Goal: Task Accomplishment & Management: Complete application form

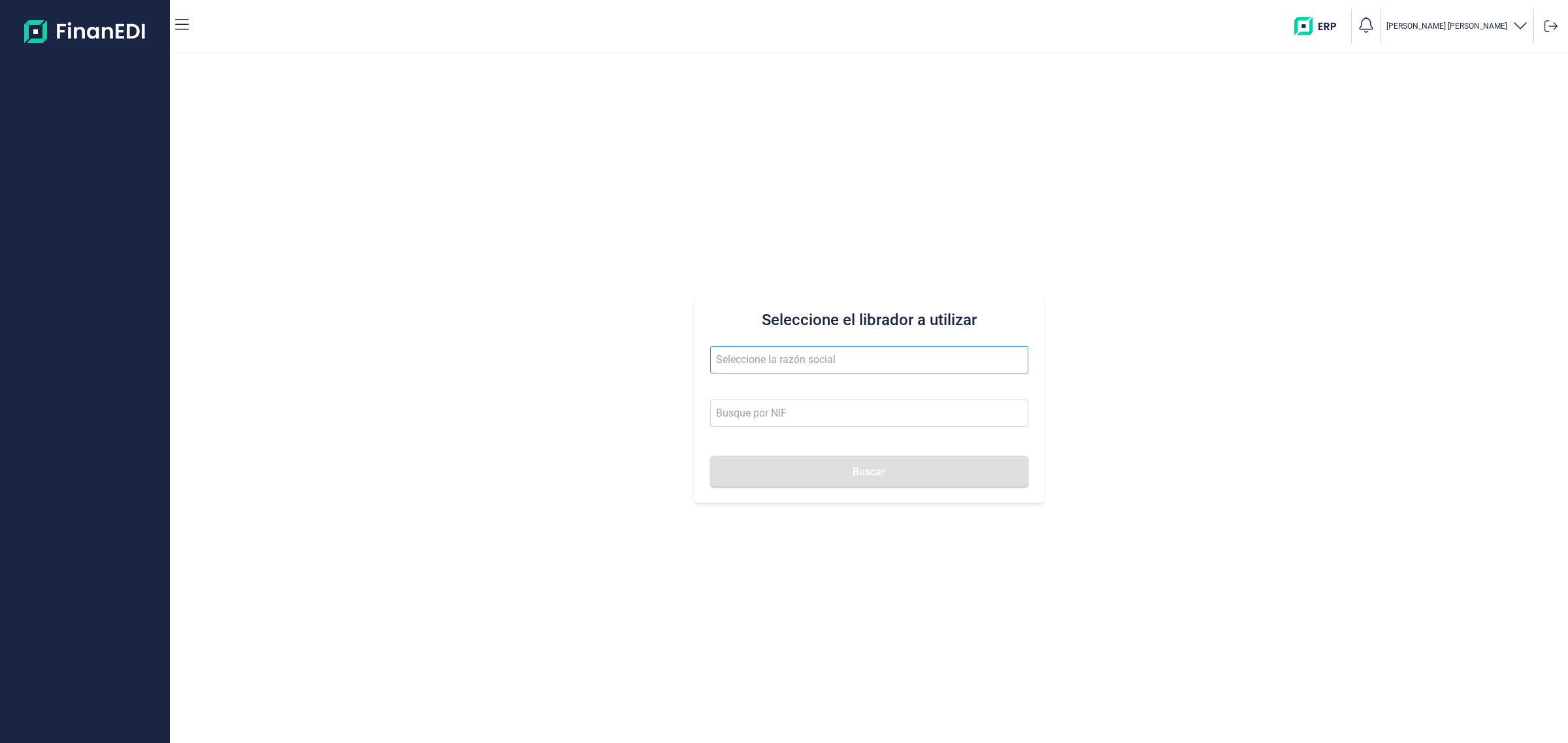
click at [798, 369] on input "text" at bounding box center [870, 360] width 318 height 27
click at [795, 367] on input "text" at bounding box center [870, 360] width 318 height 27
click at [812, 383] on li "INDUSTRIAS GANADERAS MATACEBADA SL" at bounding box center [869, 392] width 318 height 27
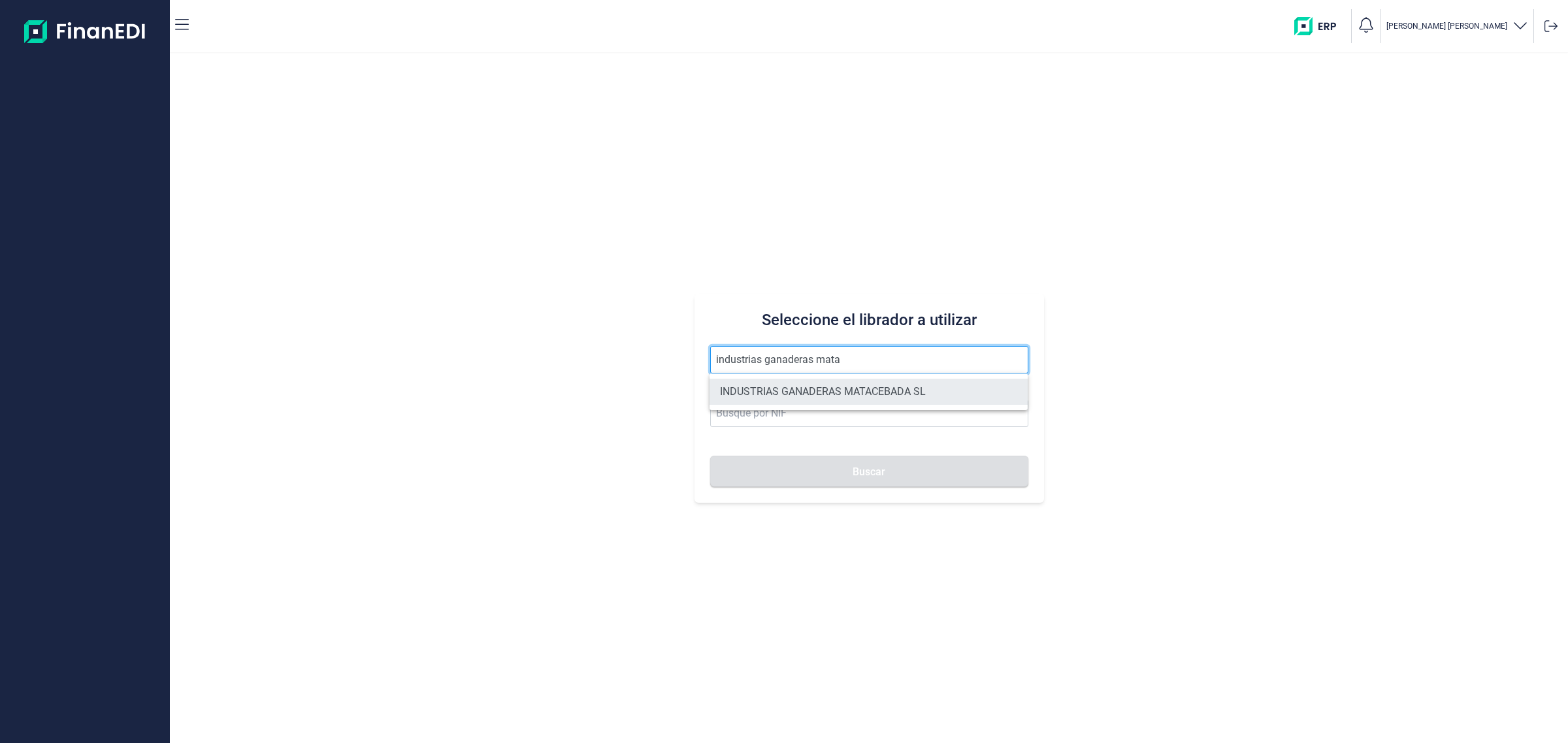
type input "INDUSTRIAS GANADERAS MATACEBADA SL"
type input "B19684141"
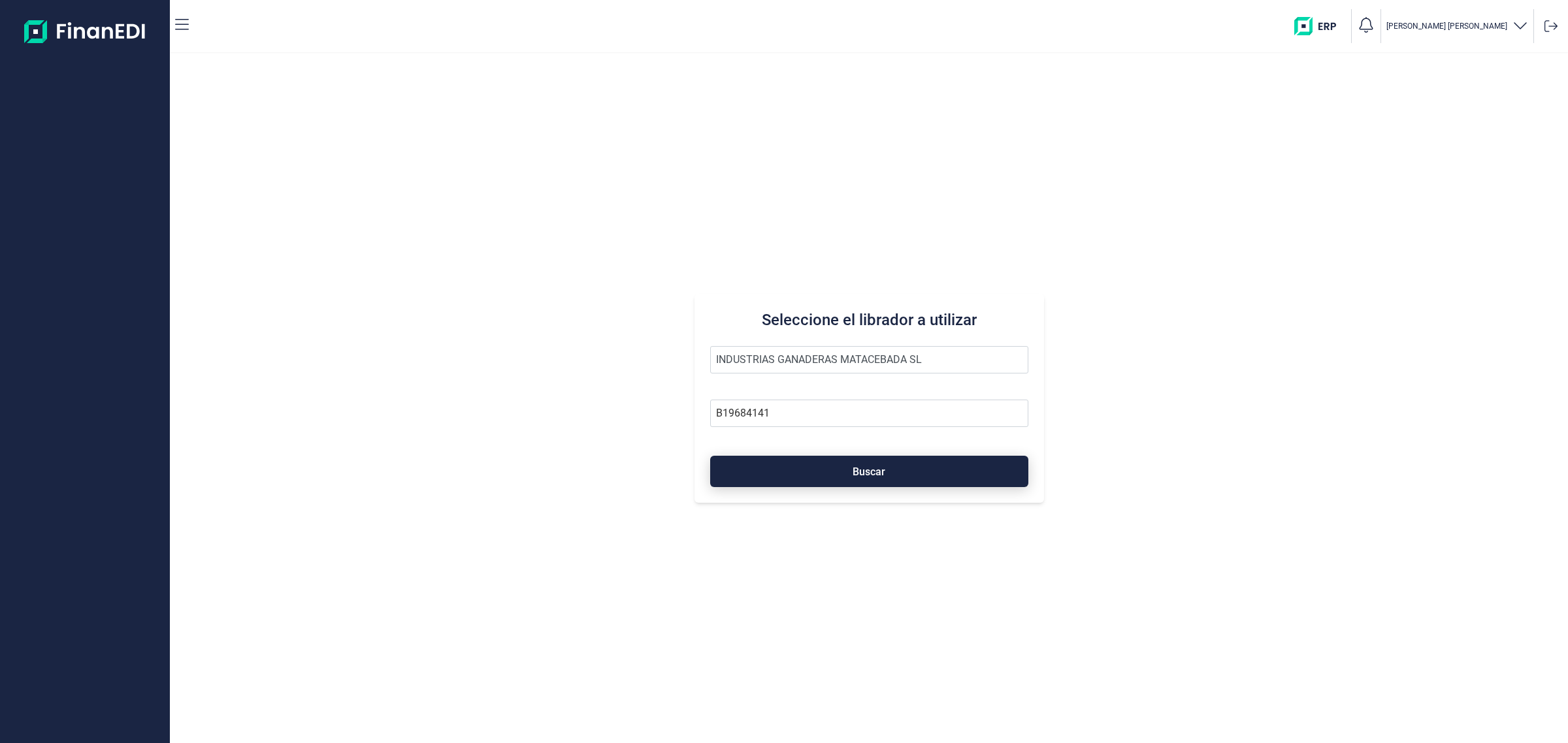
click at [822, 474] on button "Buscar" at bounding box center [870, 471] width 318 height 31
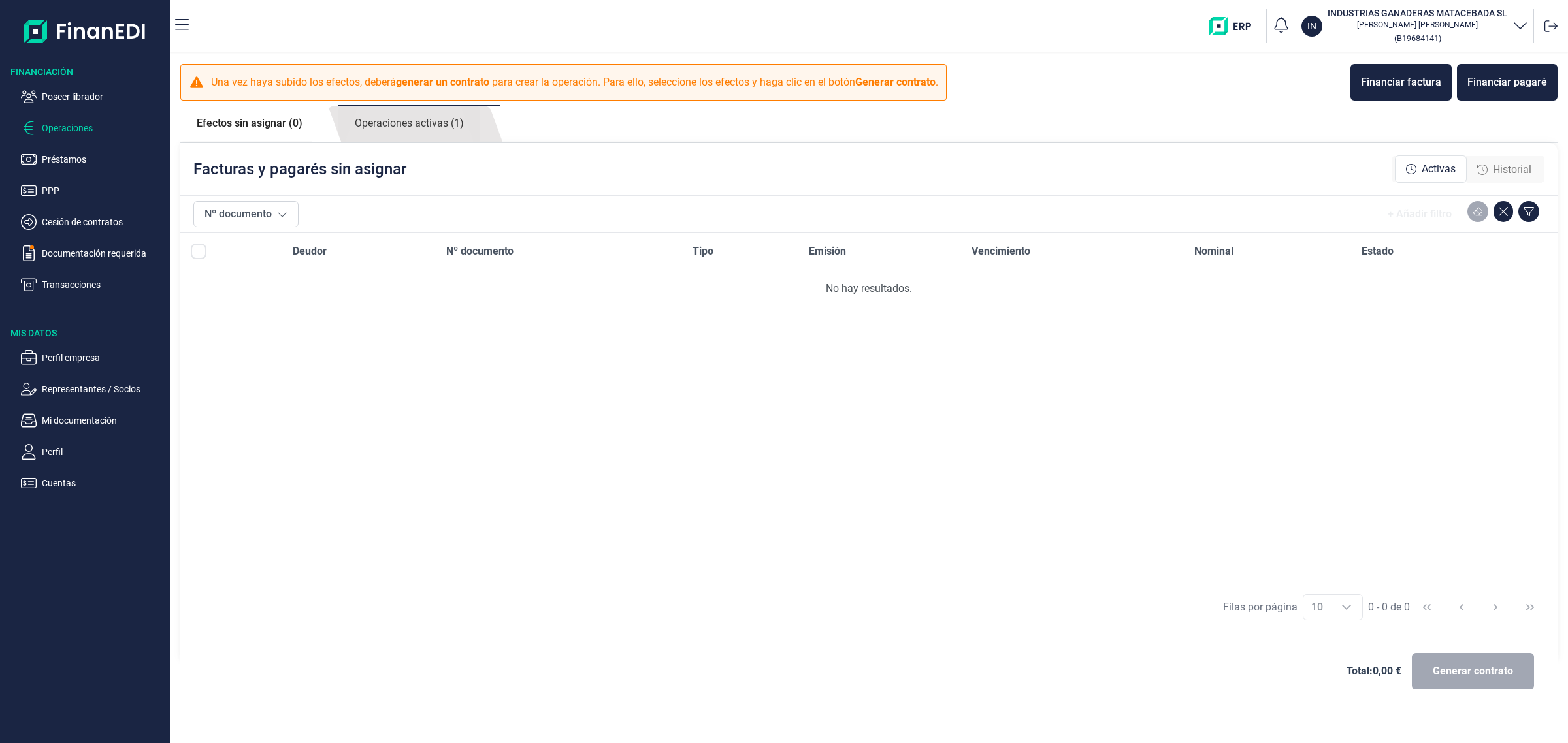
click at [412, 129] on link "Operaciones activas (1)" at bounding box center [409, 124] width 141 height 36
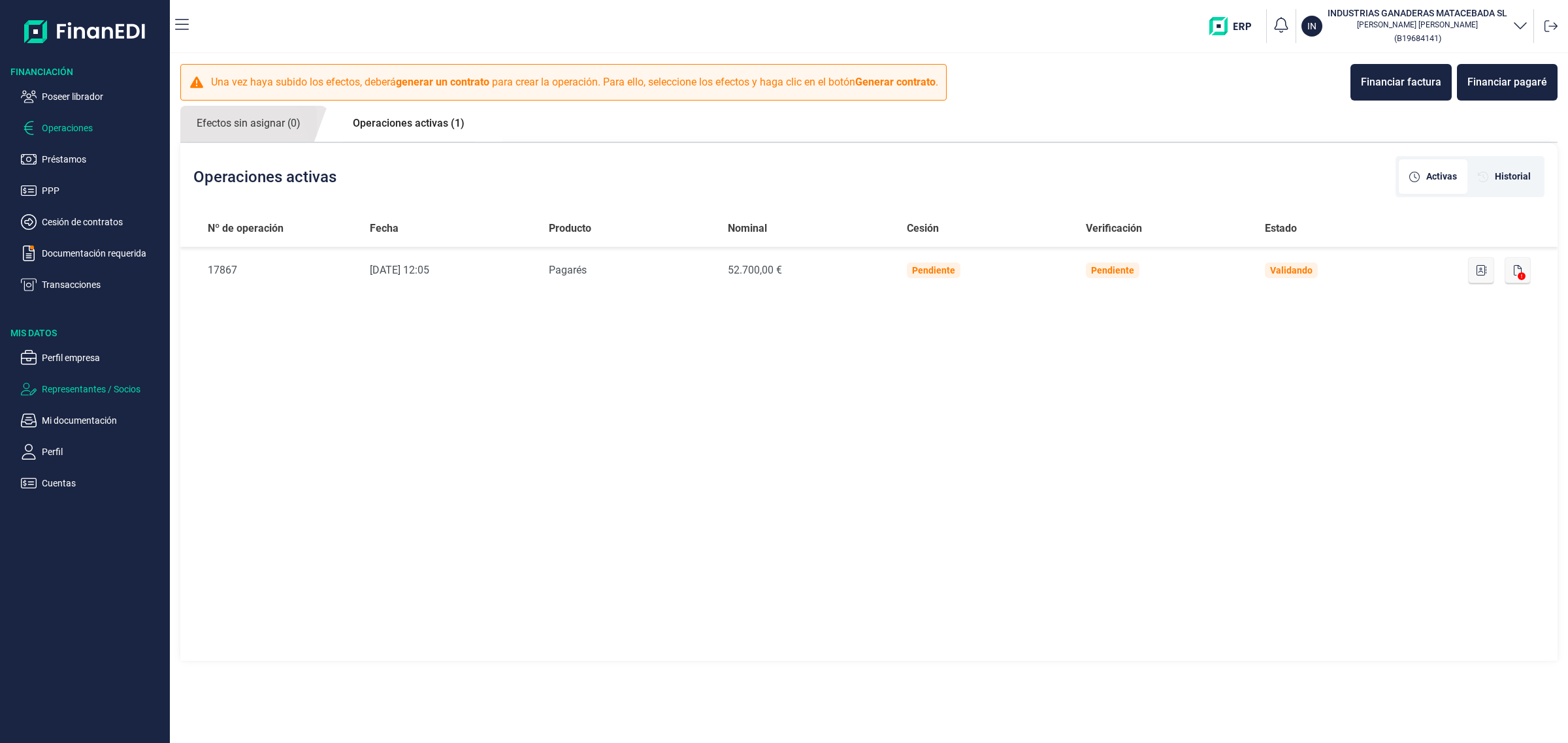
click at [76, 394] on p "Representantes / Socios" at bounding box center [103, 390] width 123 height 16
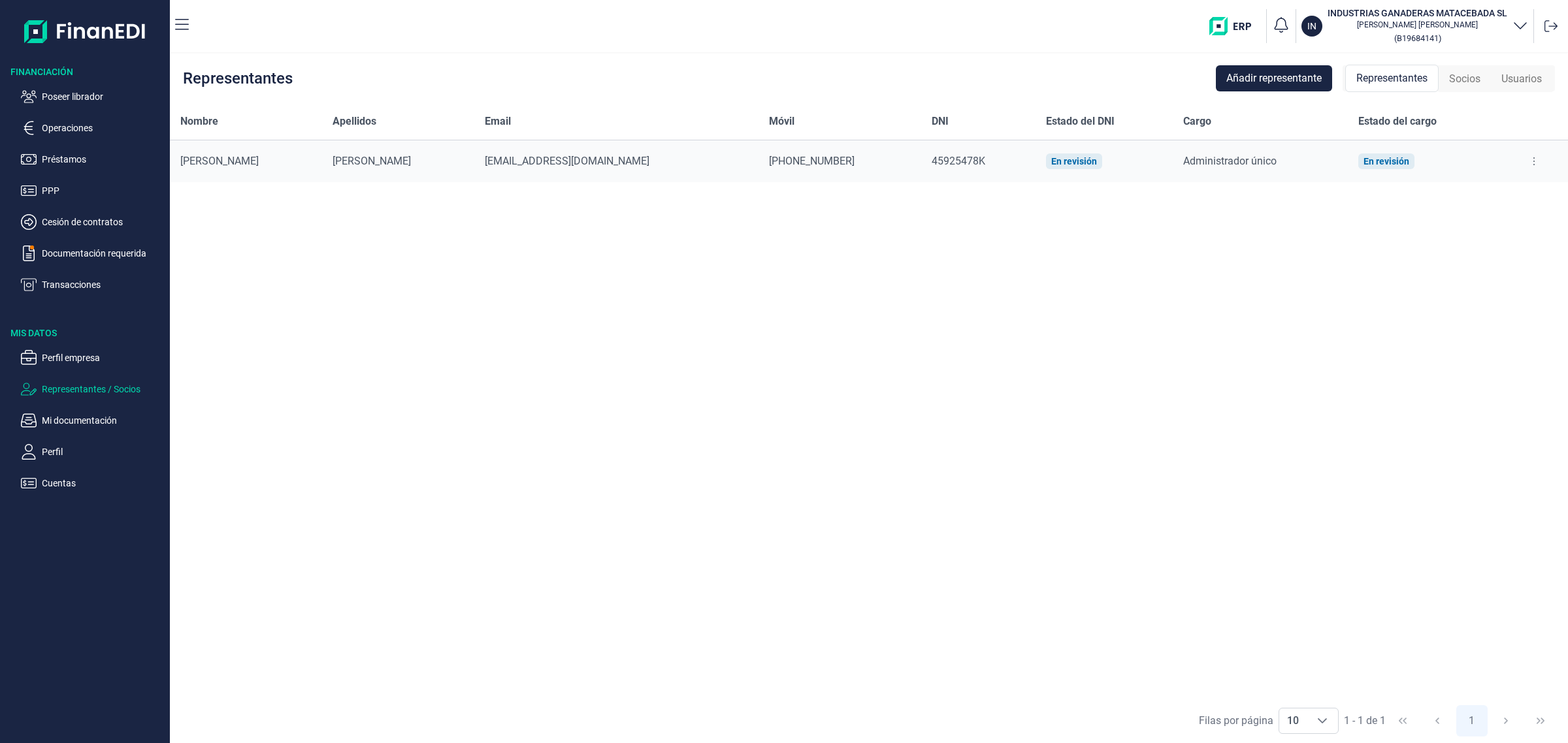
click at [1455, 76] on span "Socios" at bounding box center [1465, 80] width 31 height 16
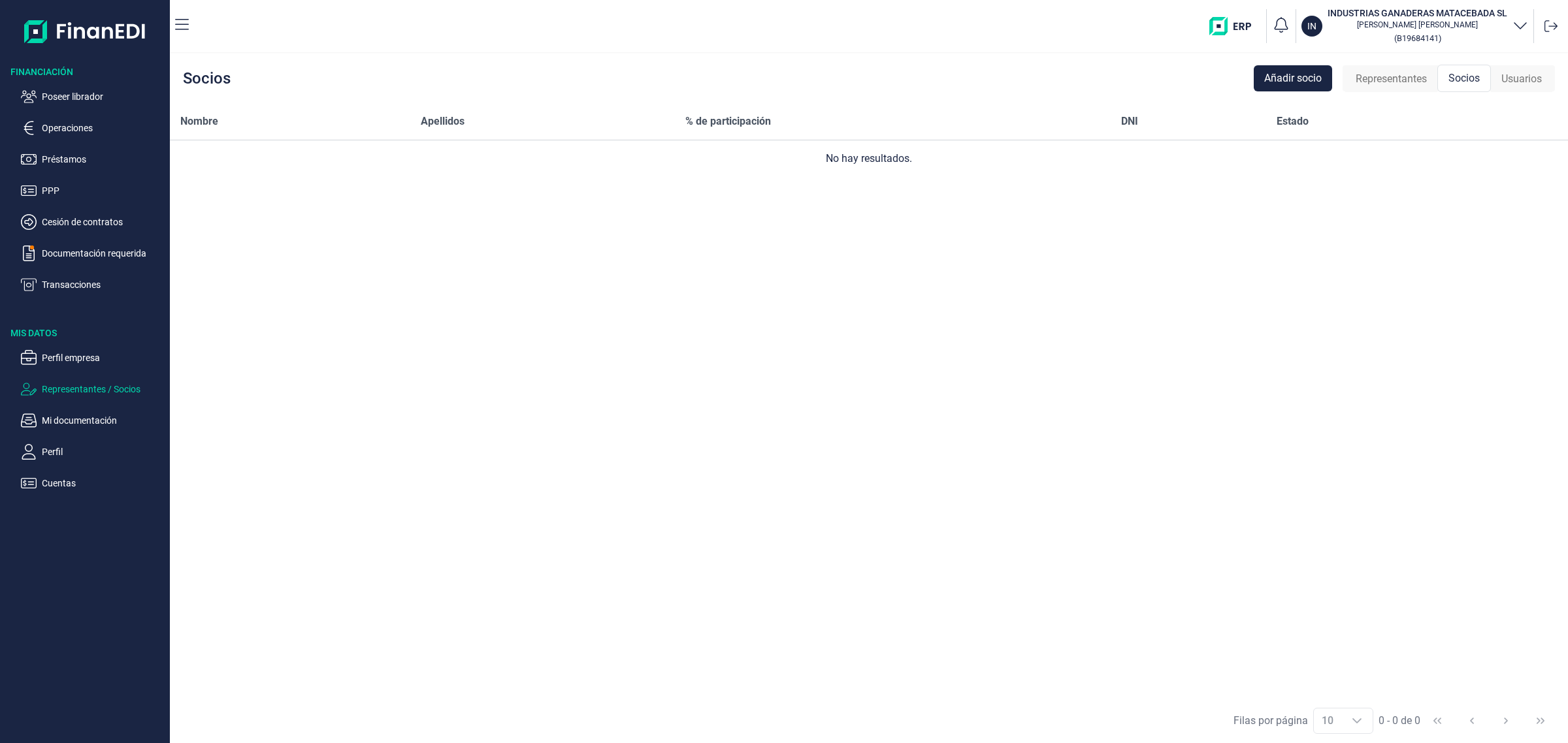
click at [1397, 80] on span "Representantes" at bounding box center [1391, 80] width 72 height 16
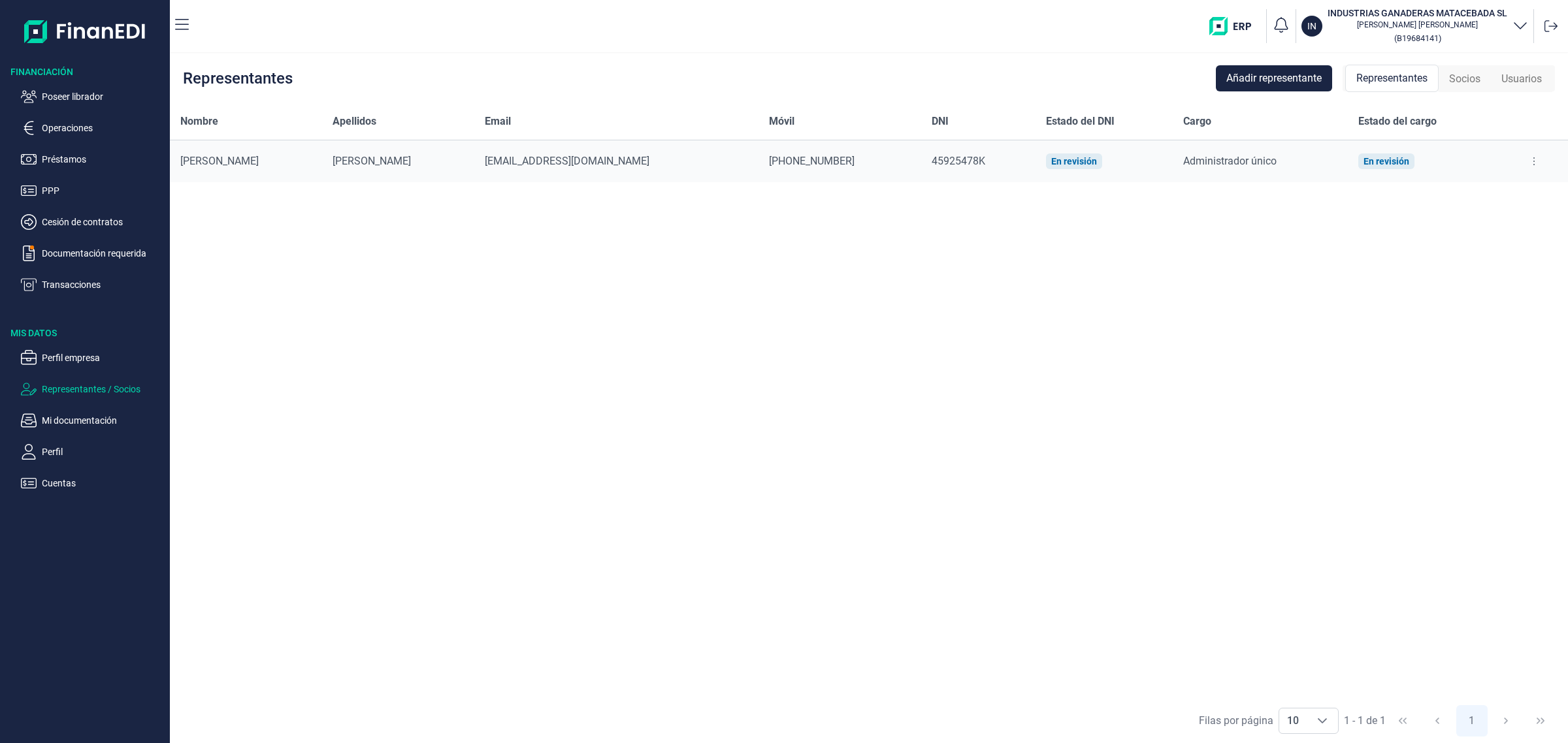
click at [1459, 75] on span "Socios" at bounding box center [1465, 80] width 31 height 16
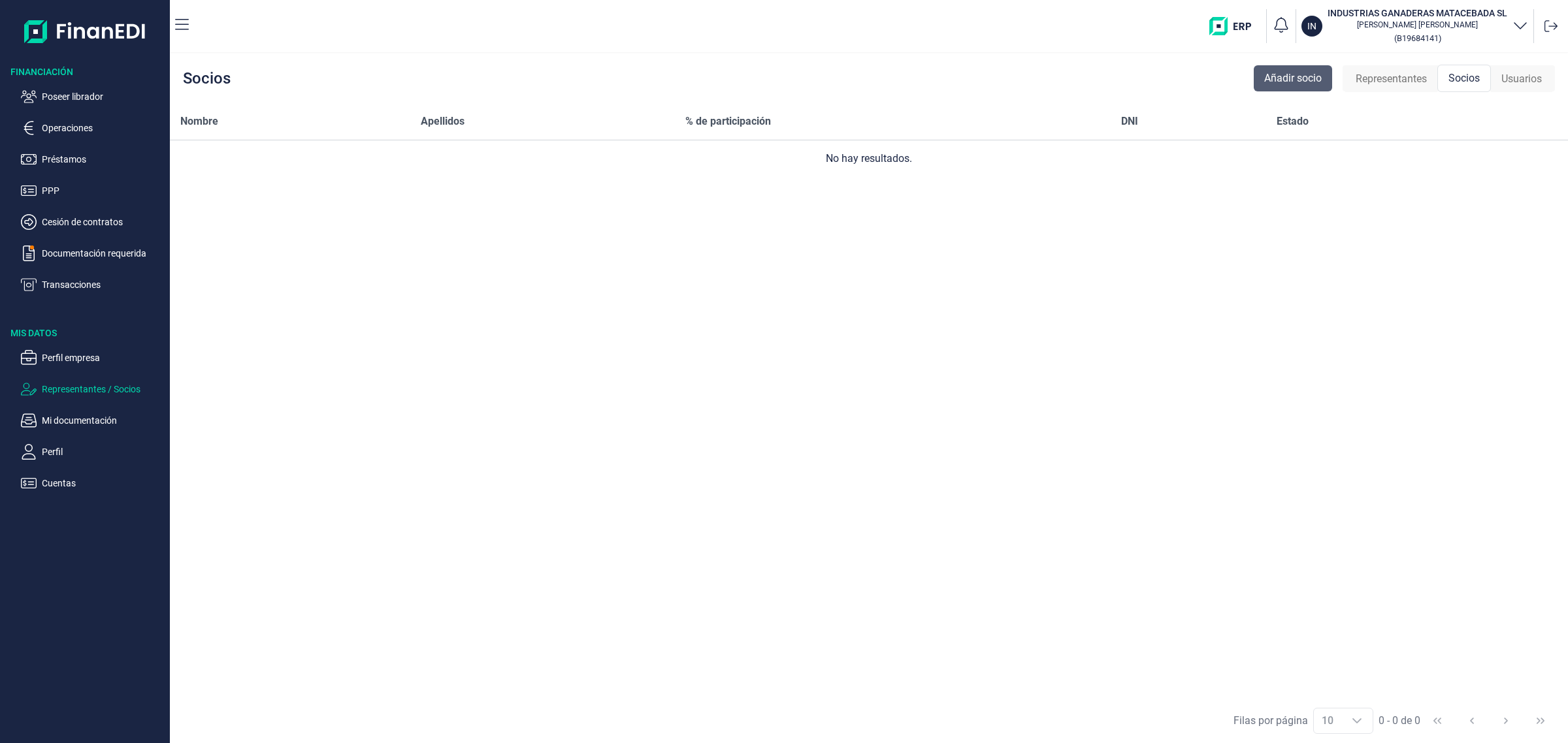
click at [1275, 74] on span "Añadir socio" at bounding box center [1293, 79] width 57 height 16
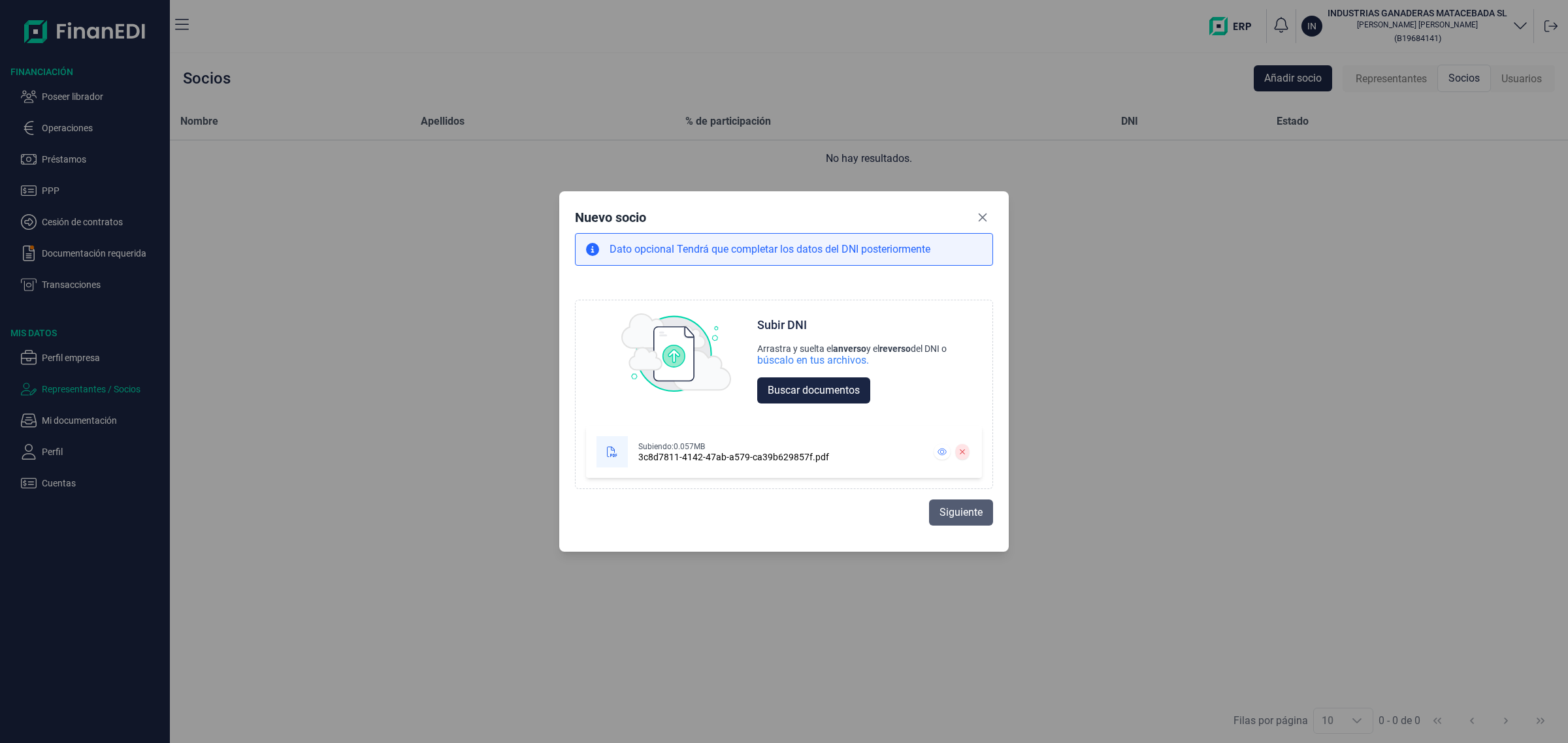
click at [972, 501] on button "Siguiente" at bounding box center [961, 513] width 64 height 27
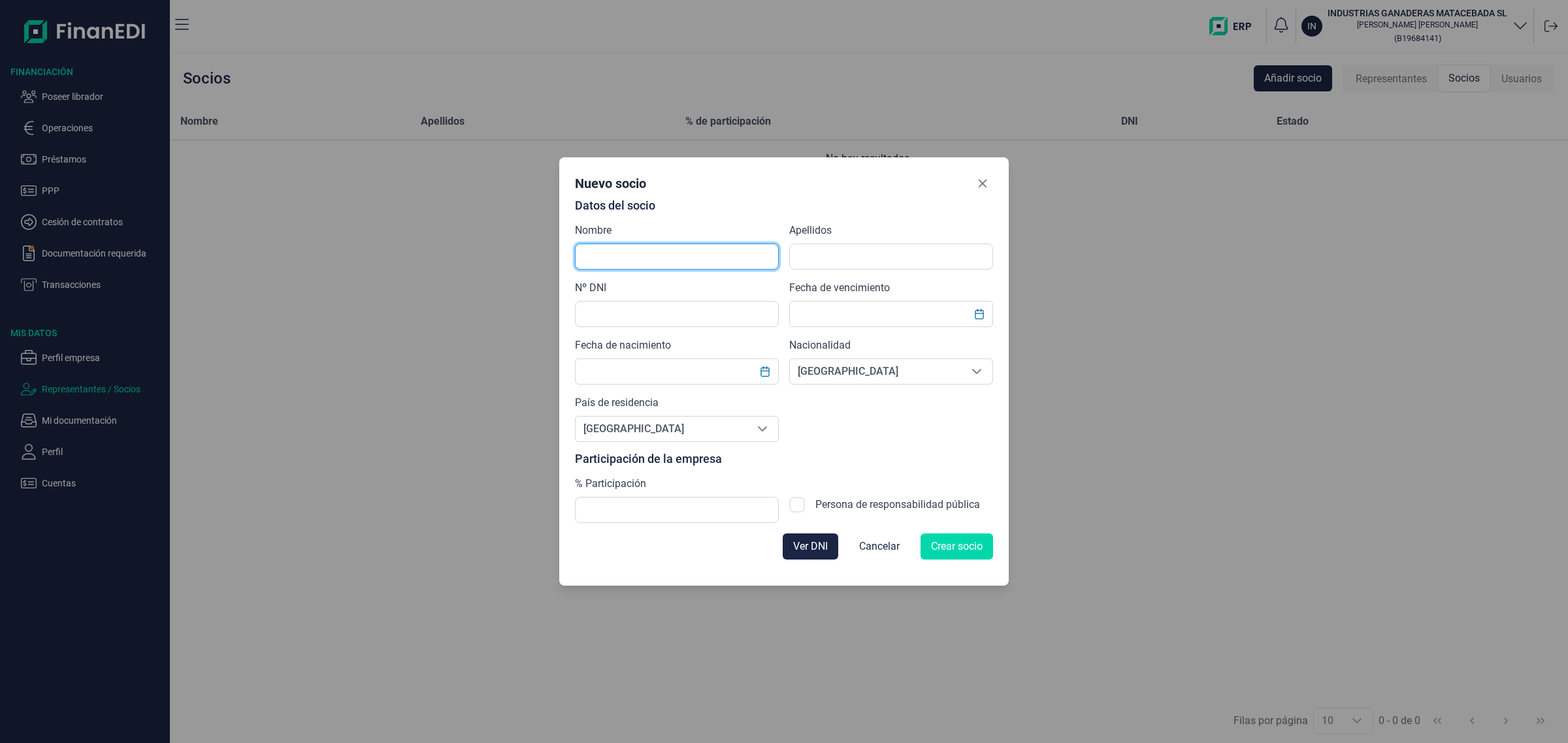
click at [710, 252] on input "text" at bounding box center [677, 257] width 204 height 27
type input "F"
type input "[PERSON_NAME]"
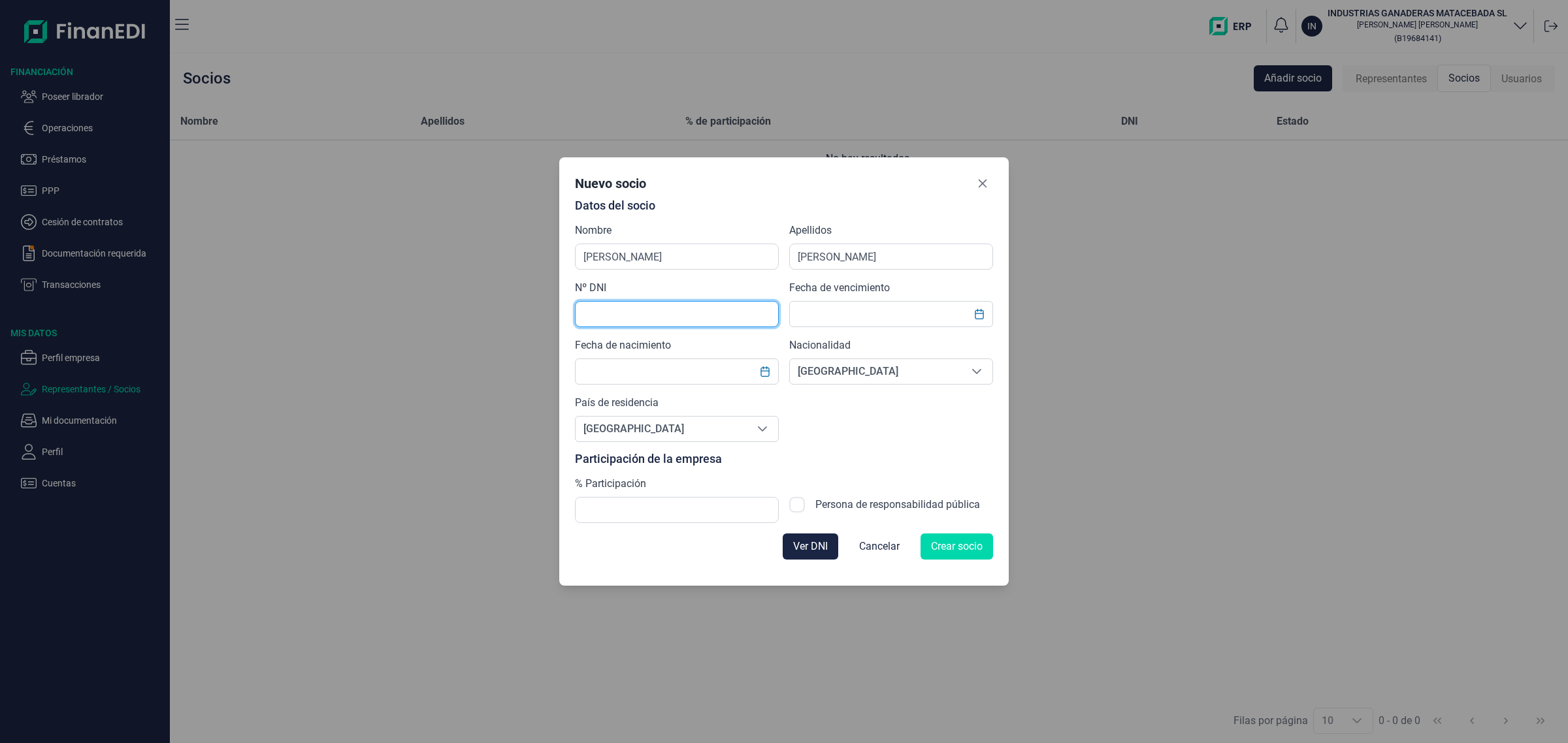
click at [701, 307] on input "text" at bounding box center [677, 315] width 204 height 27
type input "45925478K"
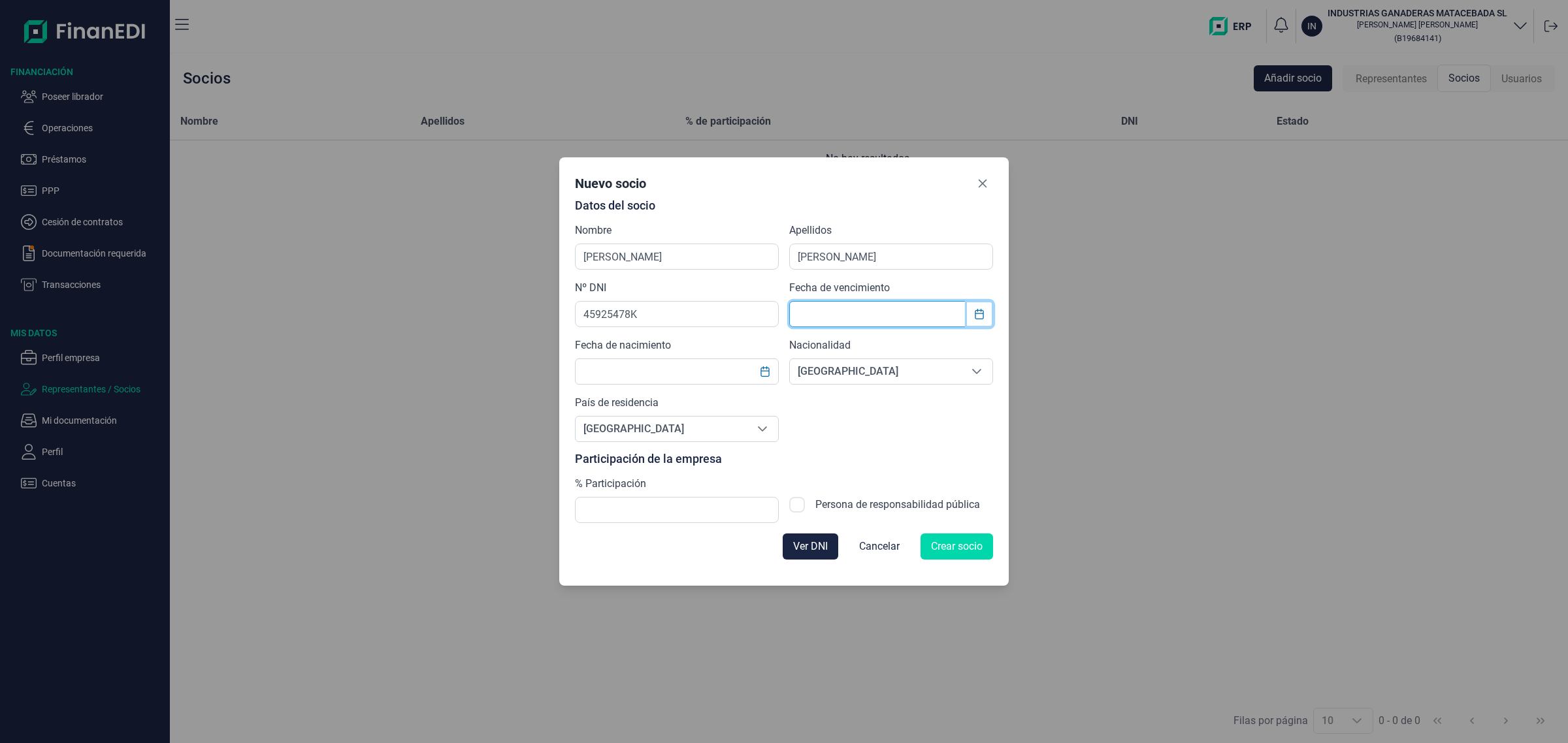
click at [986, 315] on button "Choose Date" at bounding box center [979, 314] width 25 height 24
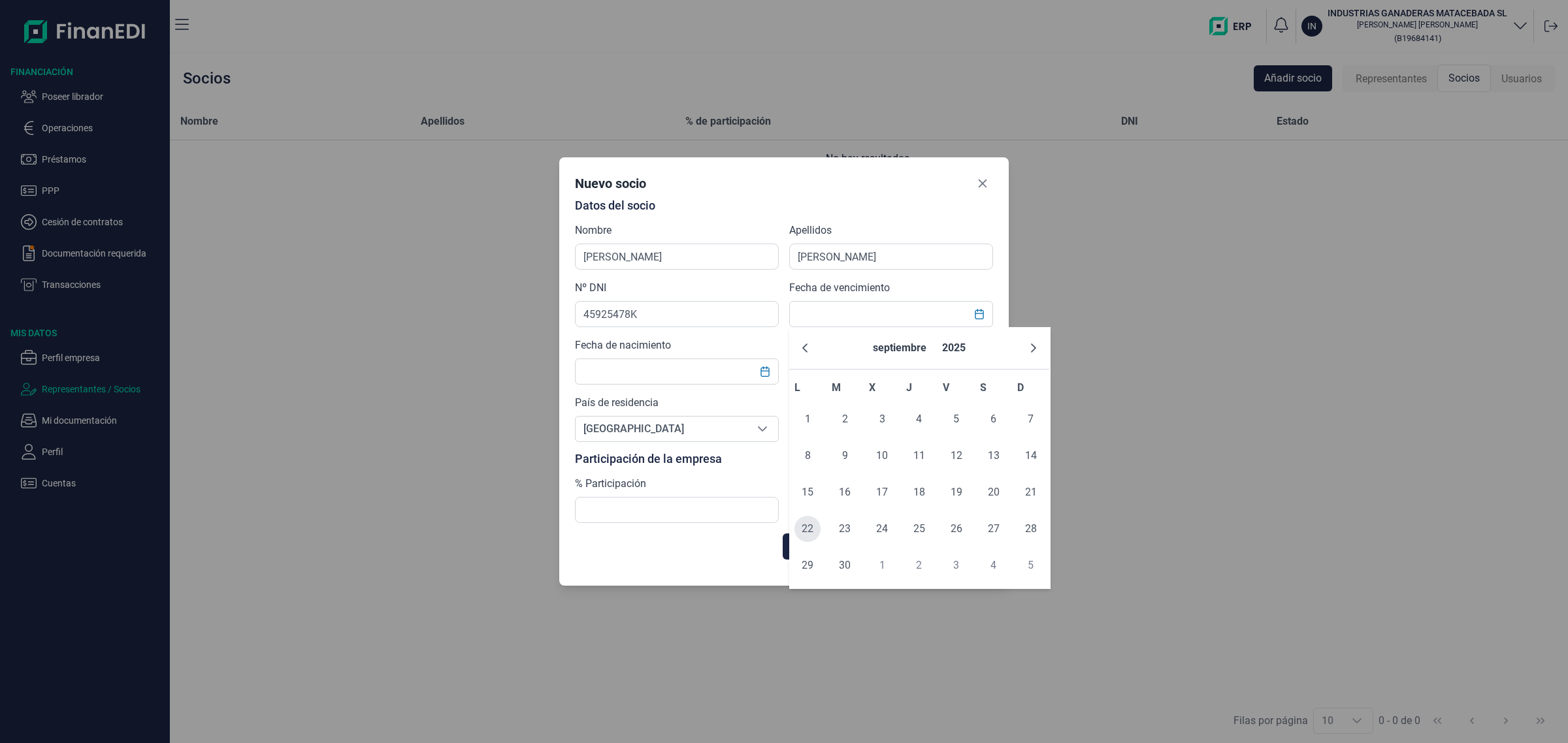
click at [809, 527] on span "22" at bounding box center [808, 529] width 27 height 27
type input "[DATE]"
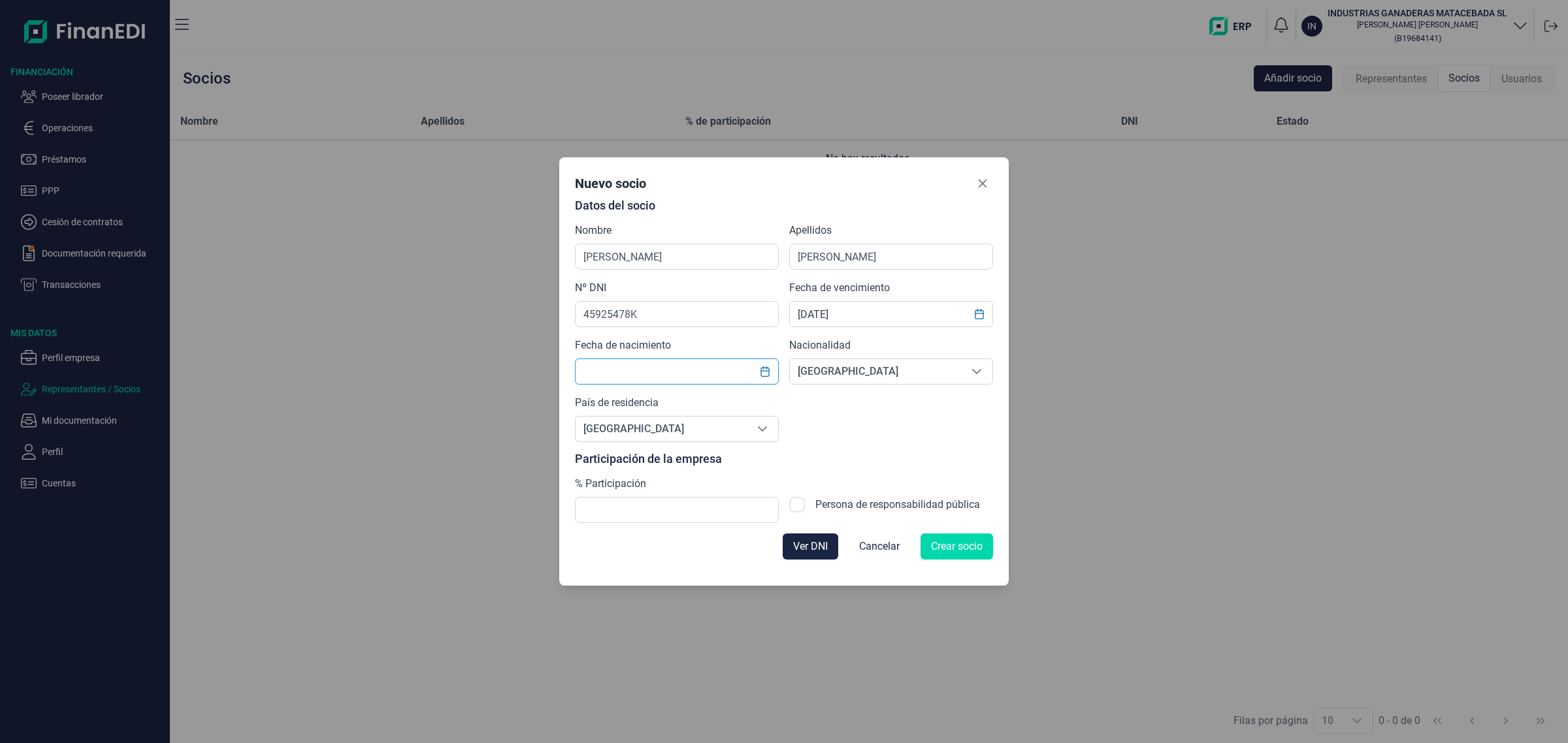
click at [699, 371] on input "text" at bounding box center [677, 372] width 204 height 27
click at [773, 369] on button "Choose Date" at bounding box center [765, 371] width 25 height 24
select select "1966"
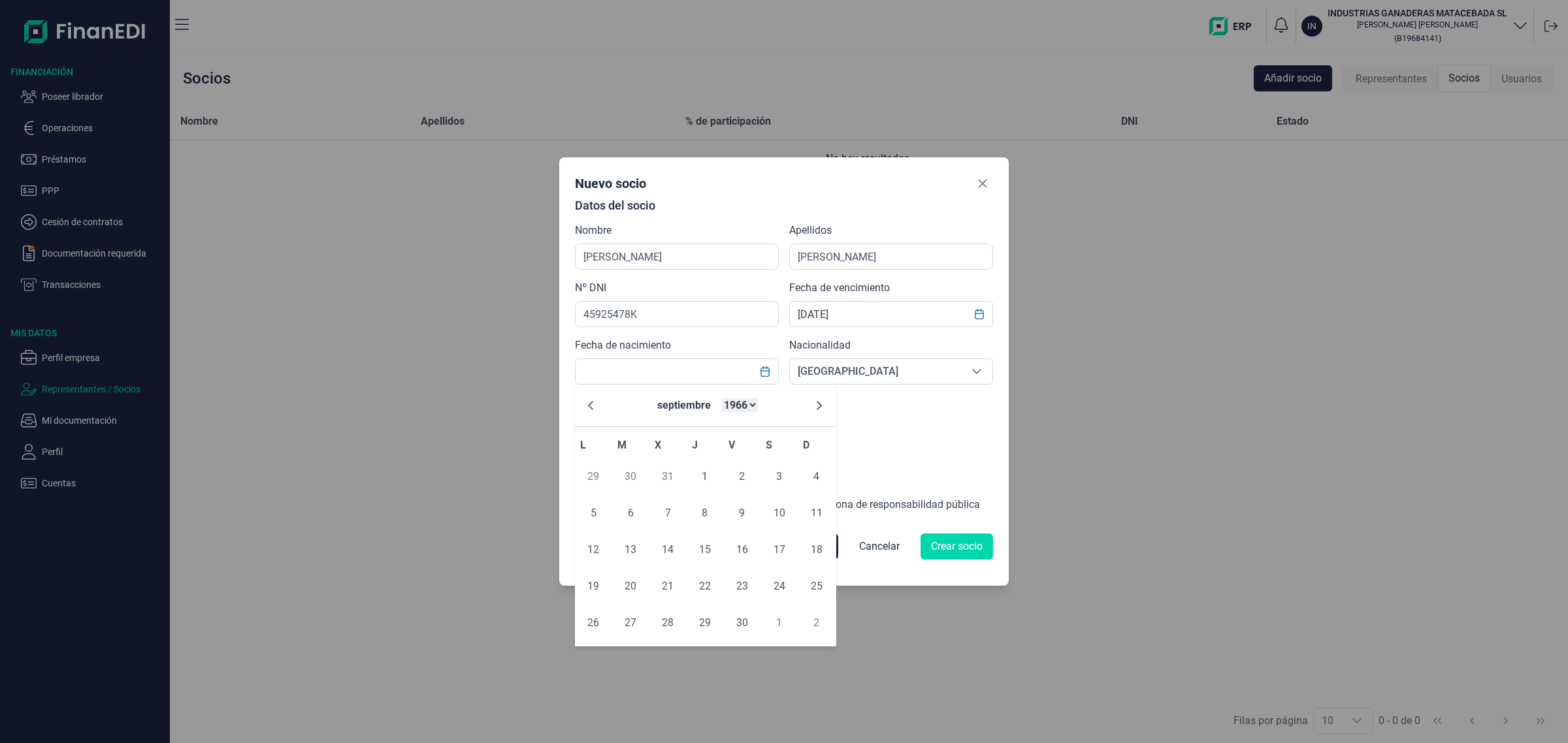
click at [746, 402] on select "1925 1926 1927 1928 1929 1930 1931 1932 1933 1934 1935 1936 1937 1938 1939 1940…" at bounding box center [739, 406] width 36 height 14
select select "1998"
click at [690, 406] on button "septiembre" at bounding box center [684, 405] width 64 height 31
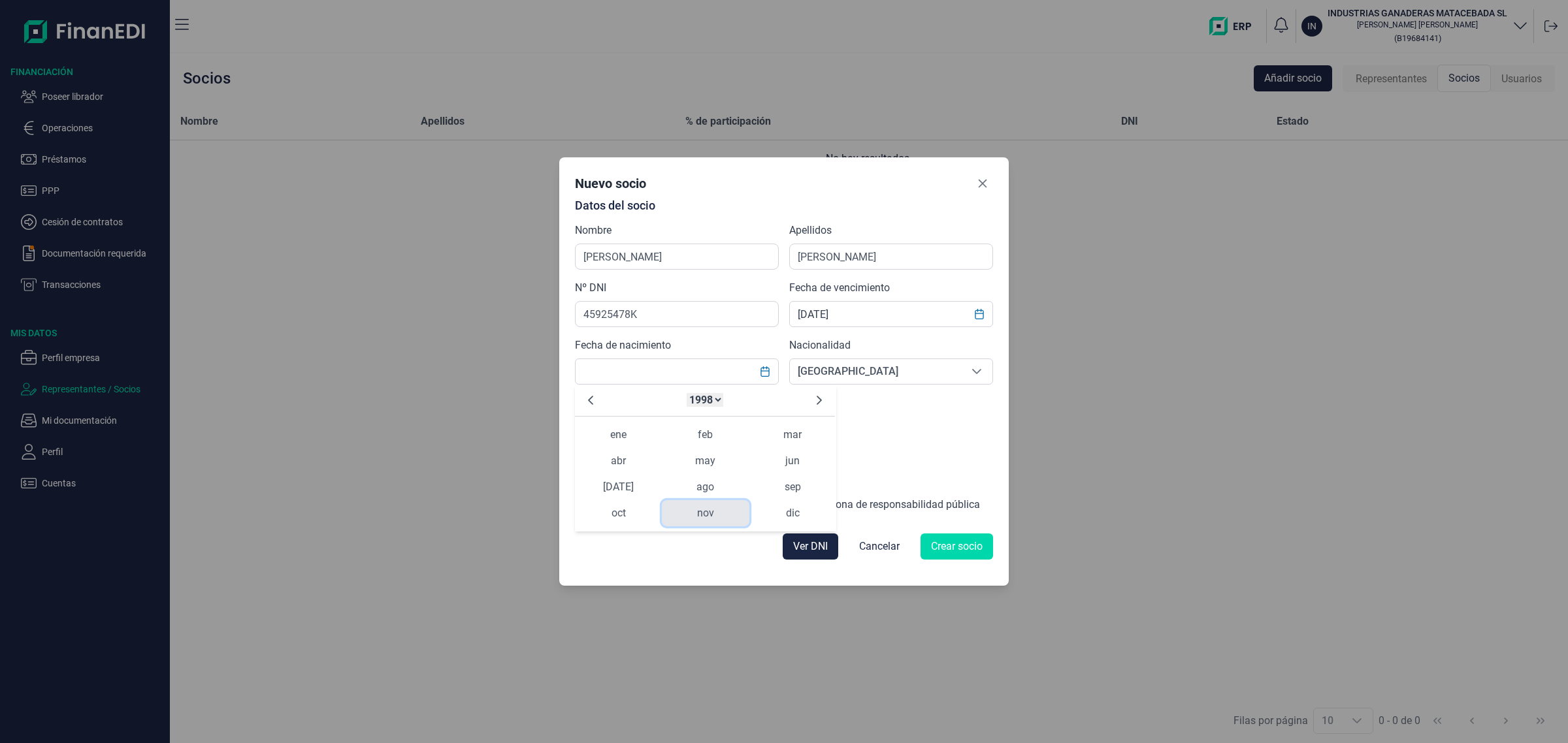
click at [703, 521] on span "nov" at bounding box center [705, 513] width 87 height 27
select select "1966"
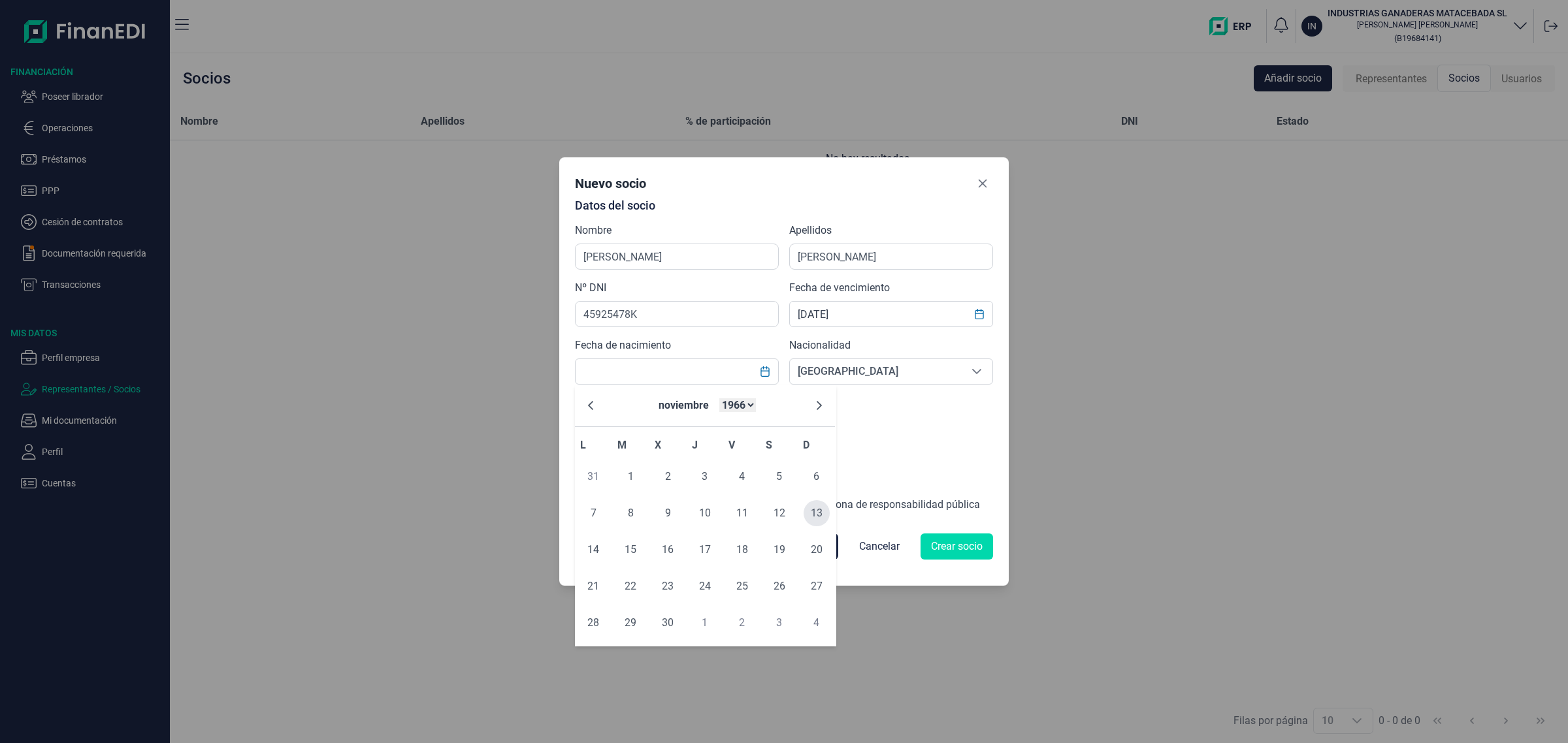
click at [827, 515] on span "13" at bounding box center [817, 513] width 27 height 27
type input "[DATE]"
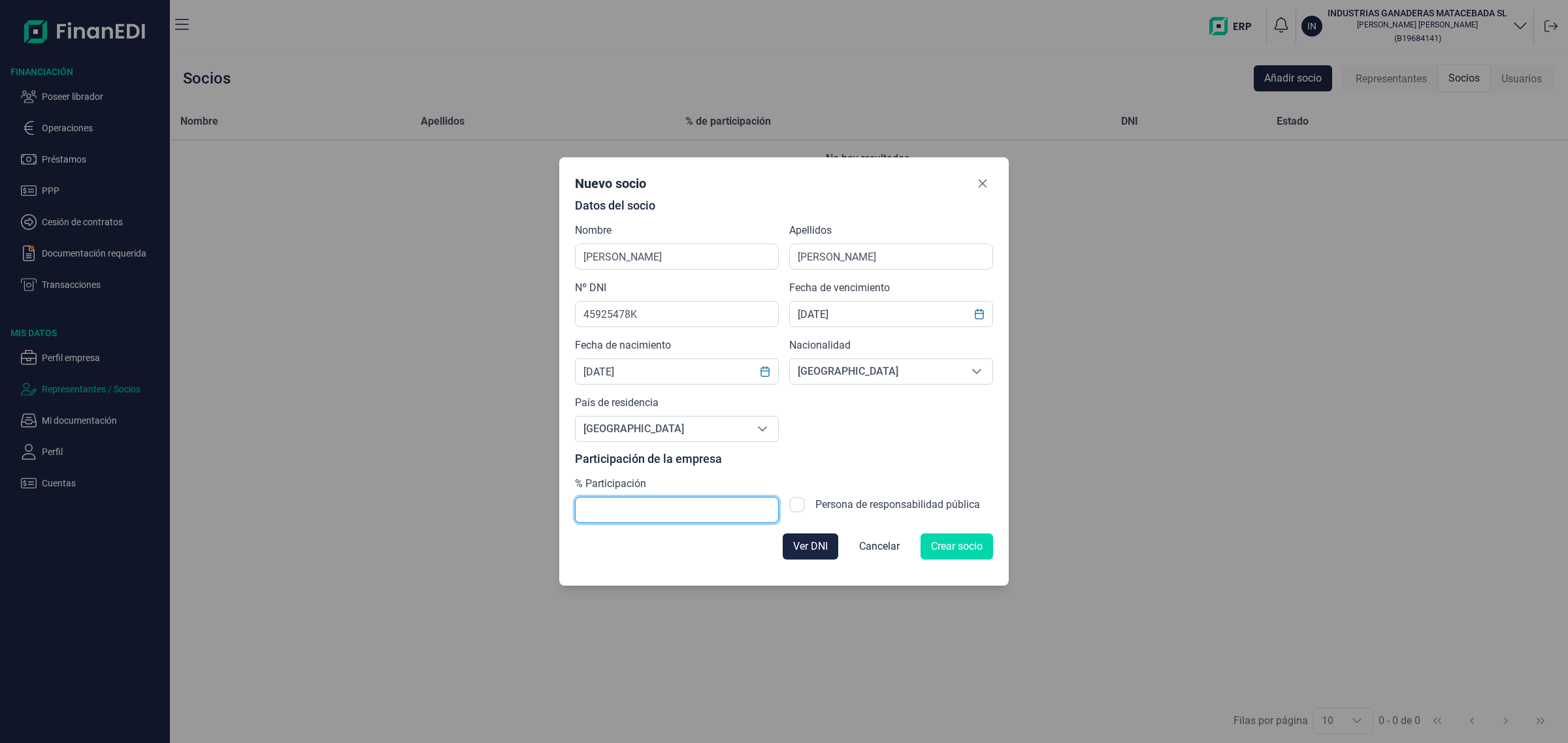
click at [690, 510] on input "text" at bounding box center [677, 511] width 204 height 27
type input "94,00"
click at [986, 555] on button "Crear socio" at bounding box center [957, 547] width 72 height 27
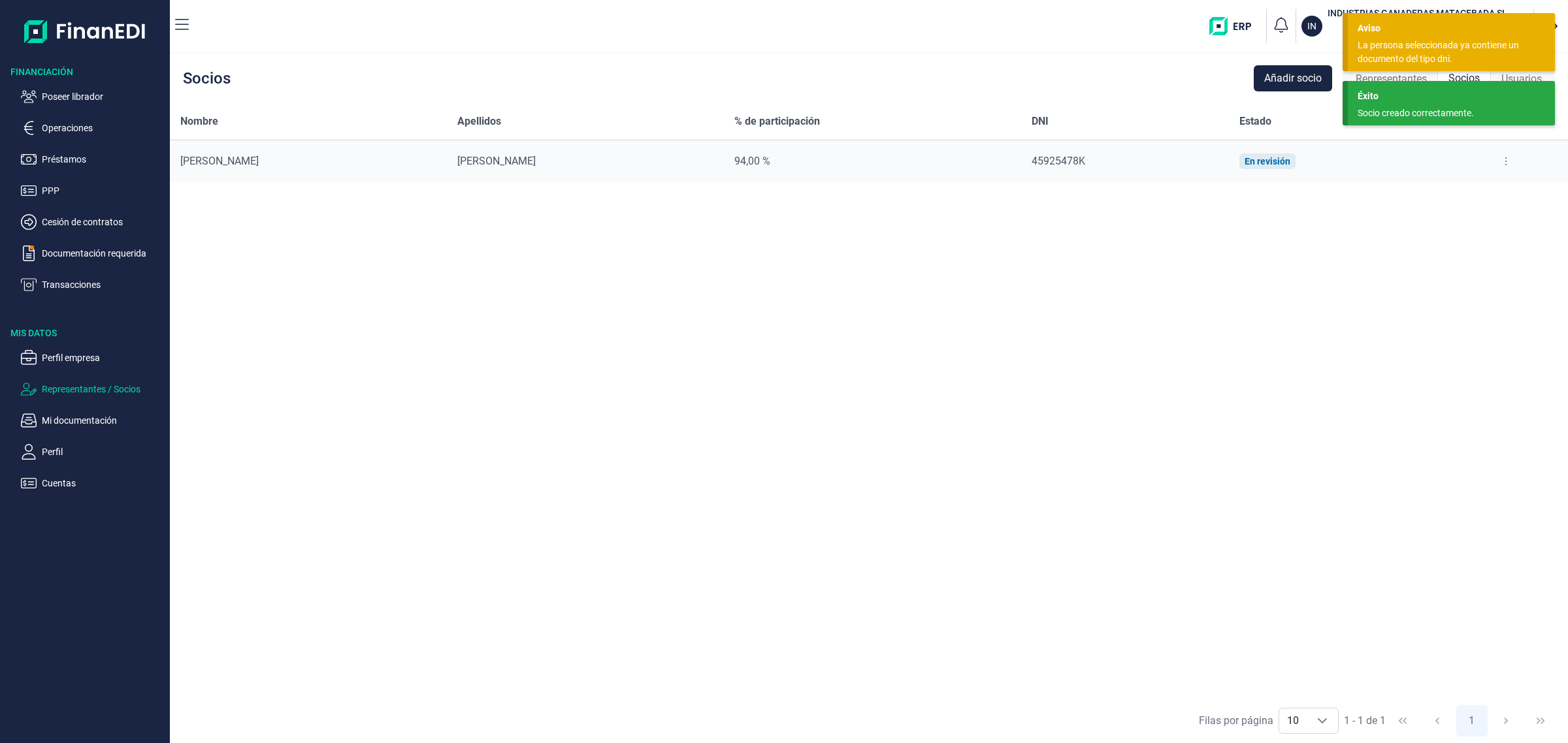
click at [1433, 54] on div "La persona seleccionada ya contiene un documento del tipo dni." at bounding box center [1446, 52] width 178 height 27
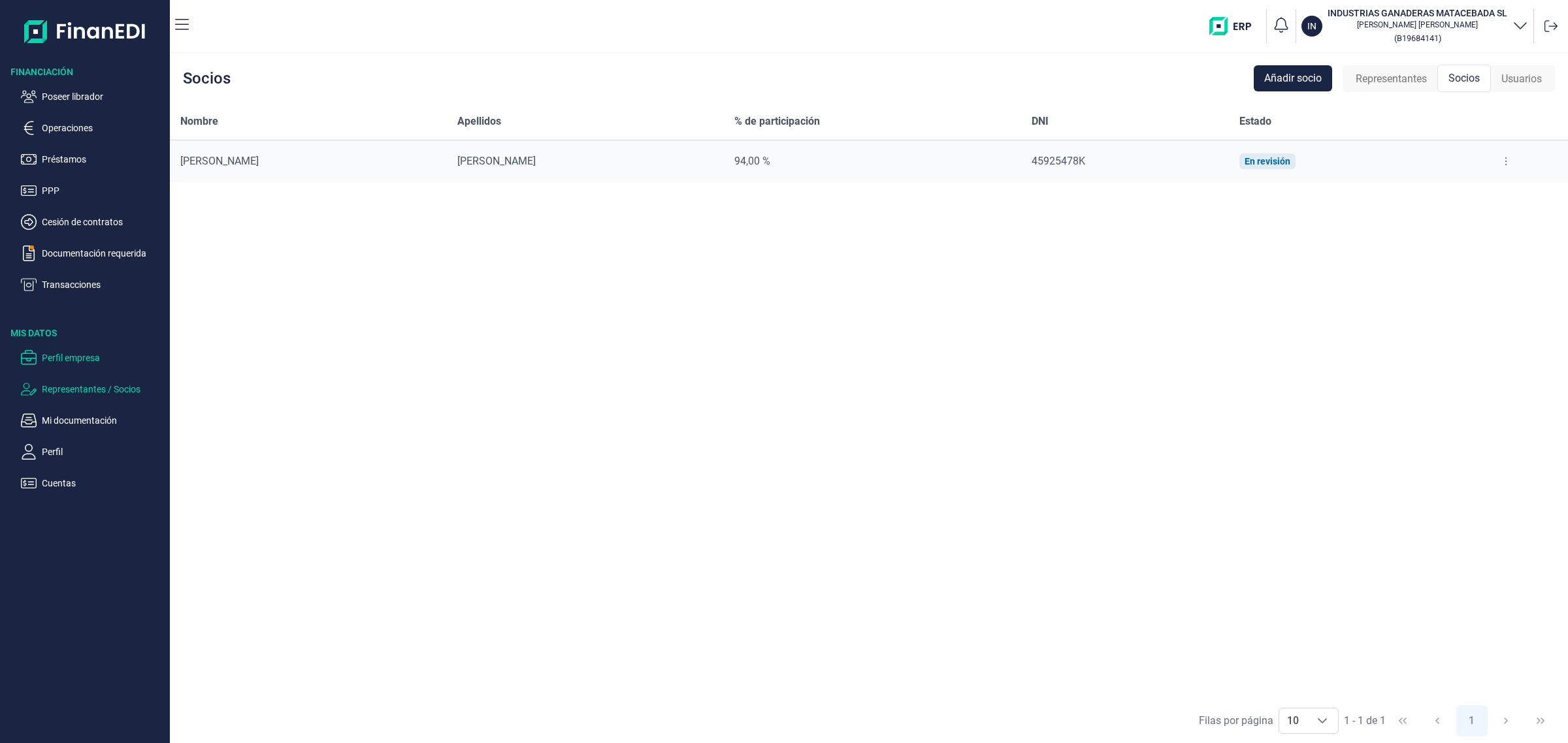
click at [67, 360] on p "Perfil empresa" at bounding box center [103, 358] width 123 height 16
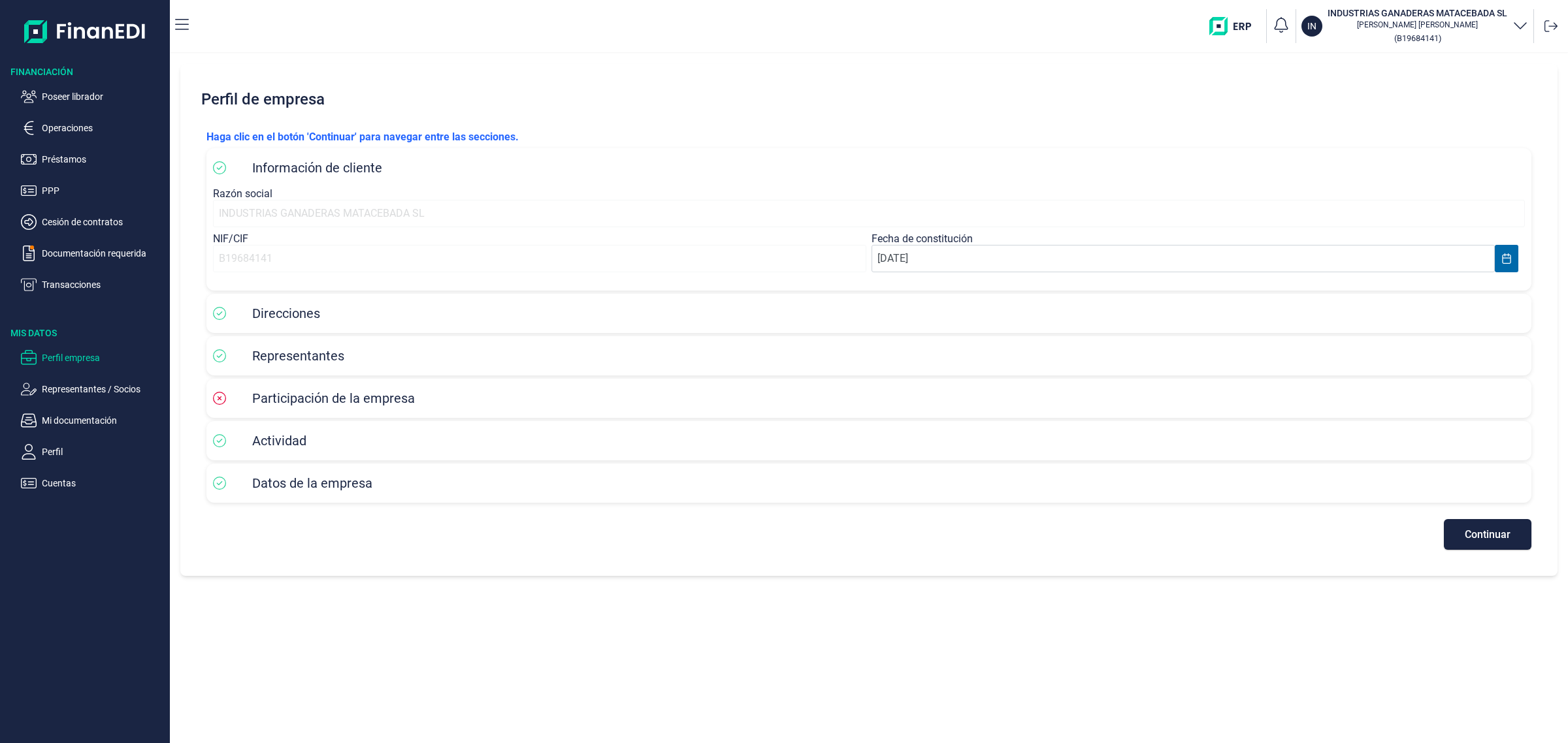
click at [1488, 533] on span "Continuar" at bounding box center [1488, 535] width 46 height 10
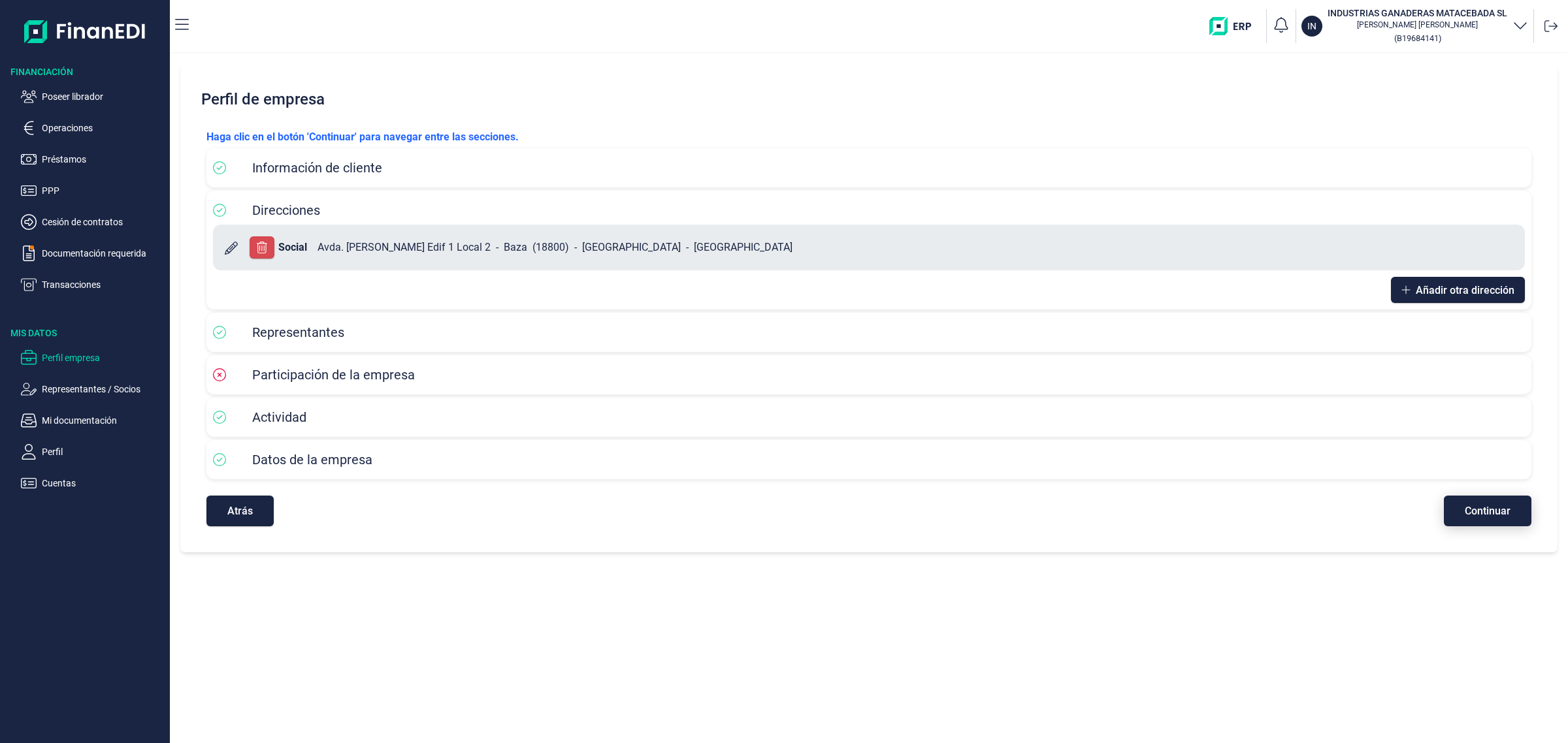
click at [1488, 507] on span "Continuar" at bounding box center [1488, 511] width 46 height 10
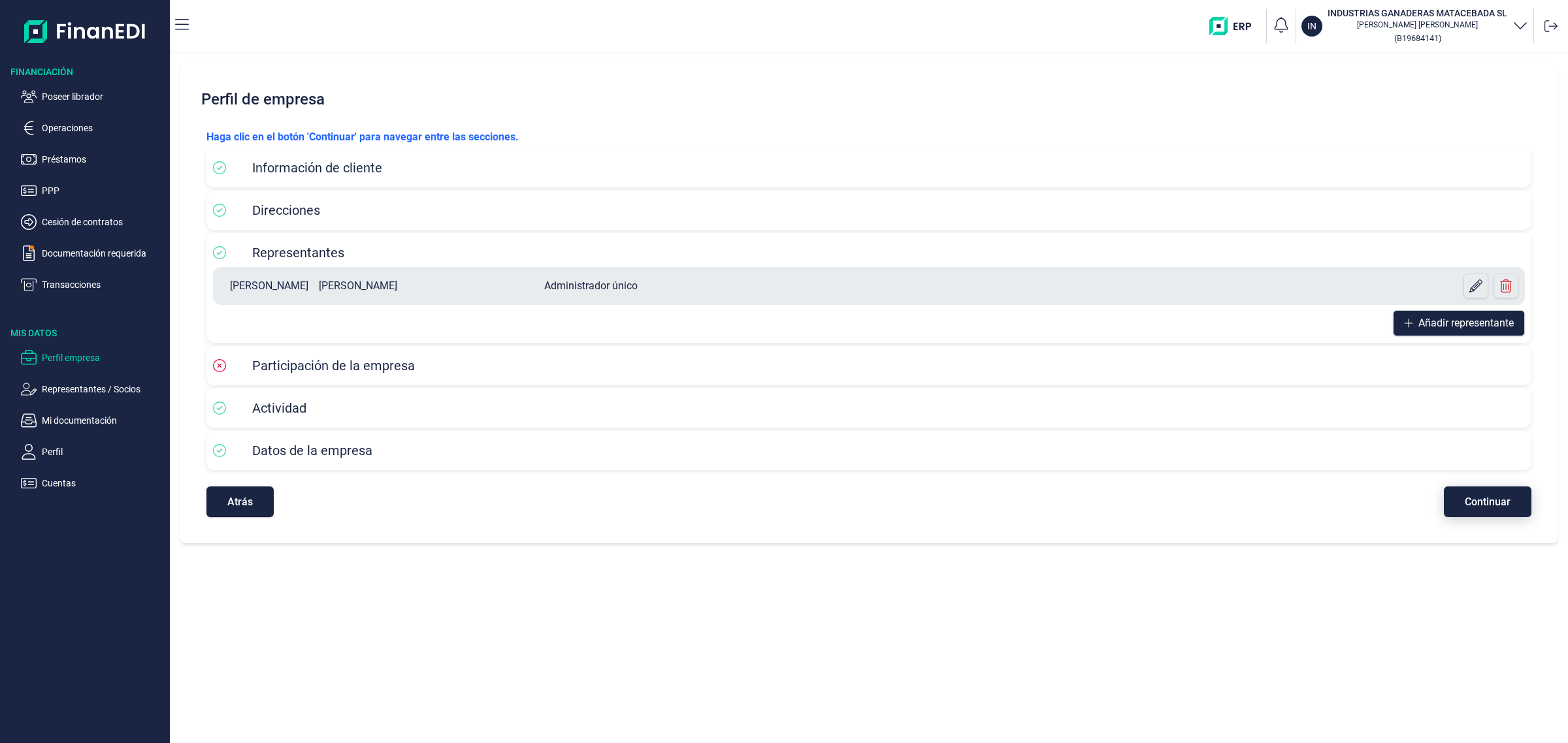
click at [1488, 507] on span "Continuar" at bounding box center [1488, 502] width 46 height 10
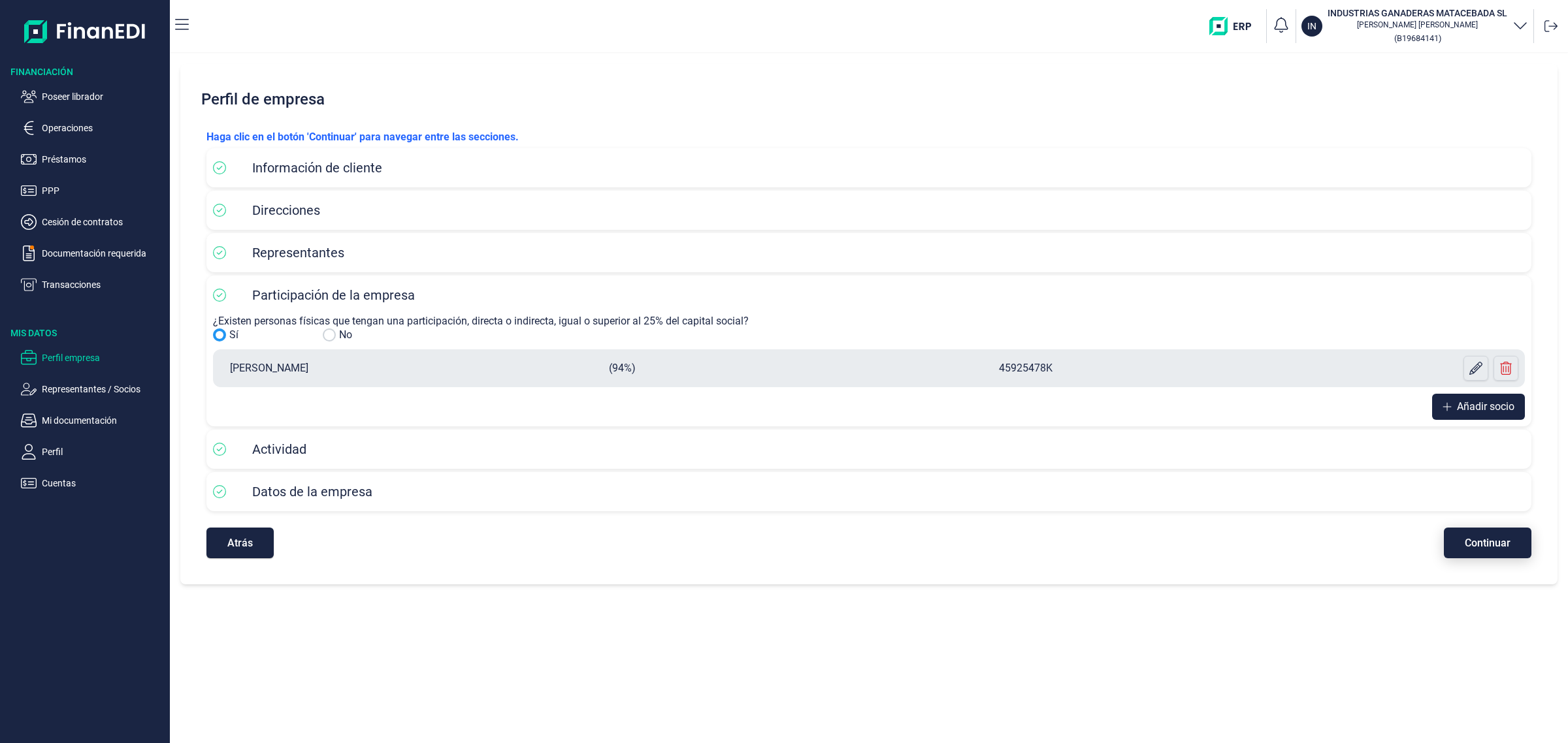
click at [1508, 548] on span "Continuar" at bounding box center [1488, 542] width 46 height 10
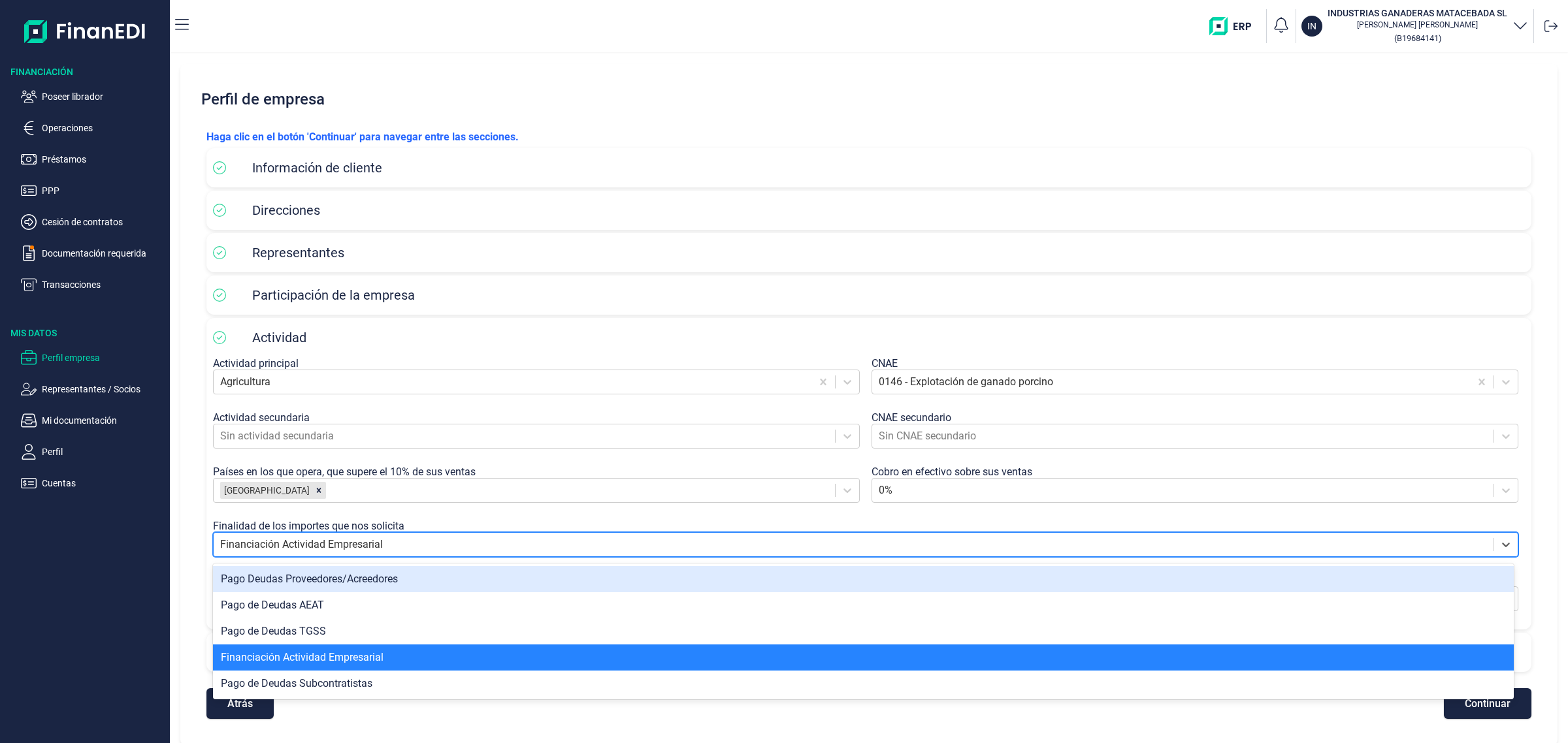
click at [1508, 548] on div at bounding box center [1506, 544] width 24 height 24
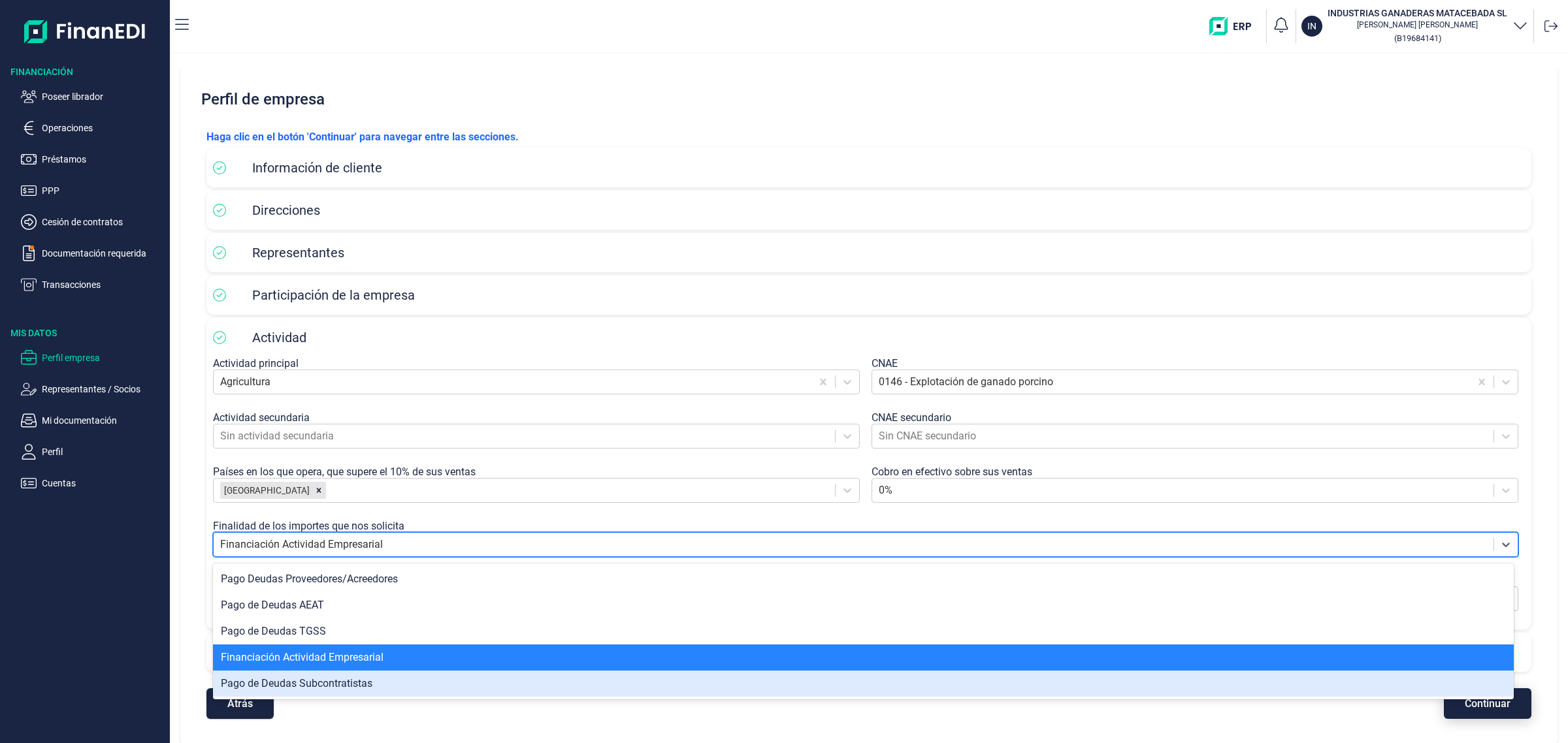
click at [1475, 709] on span "Continuar" at bounding box center [1488, 703] width 46 height 10
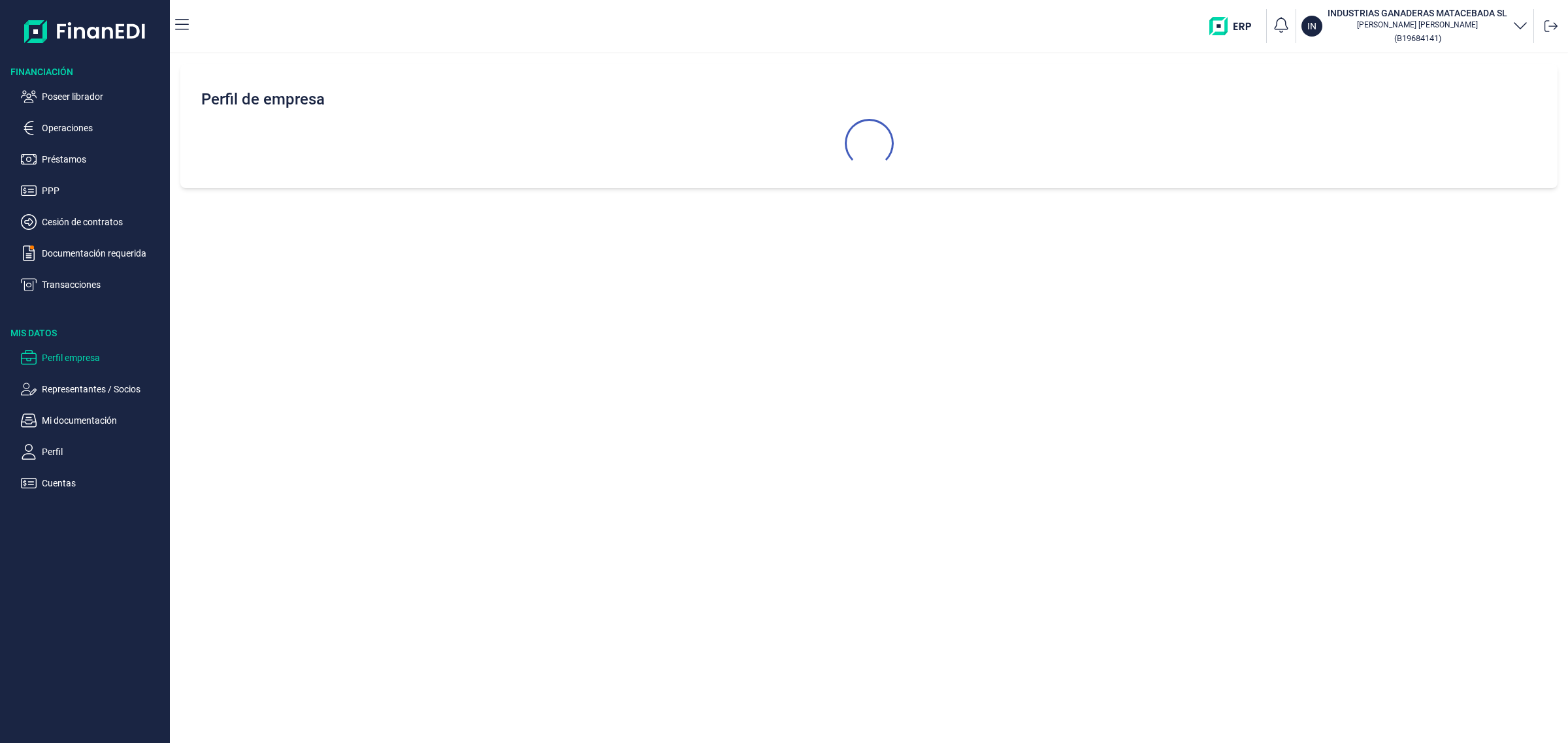
select select "ES"
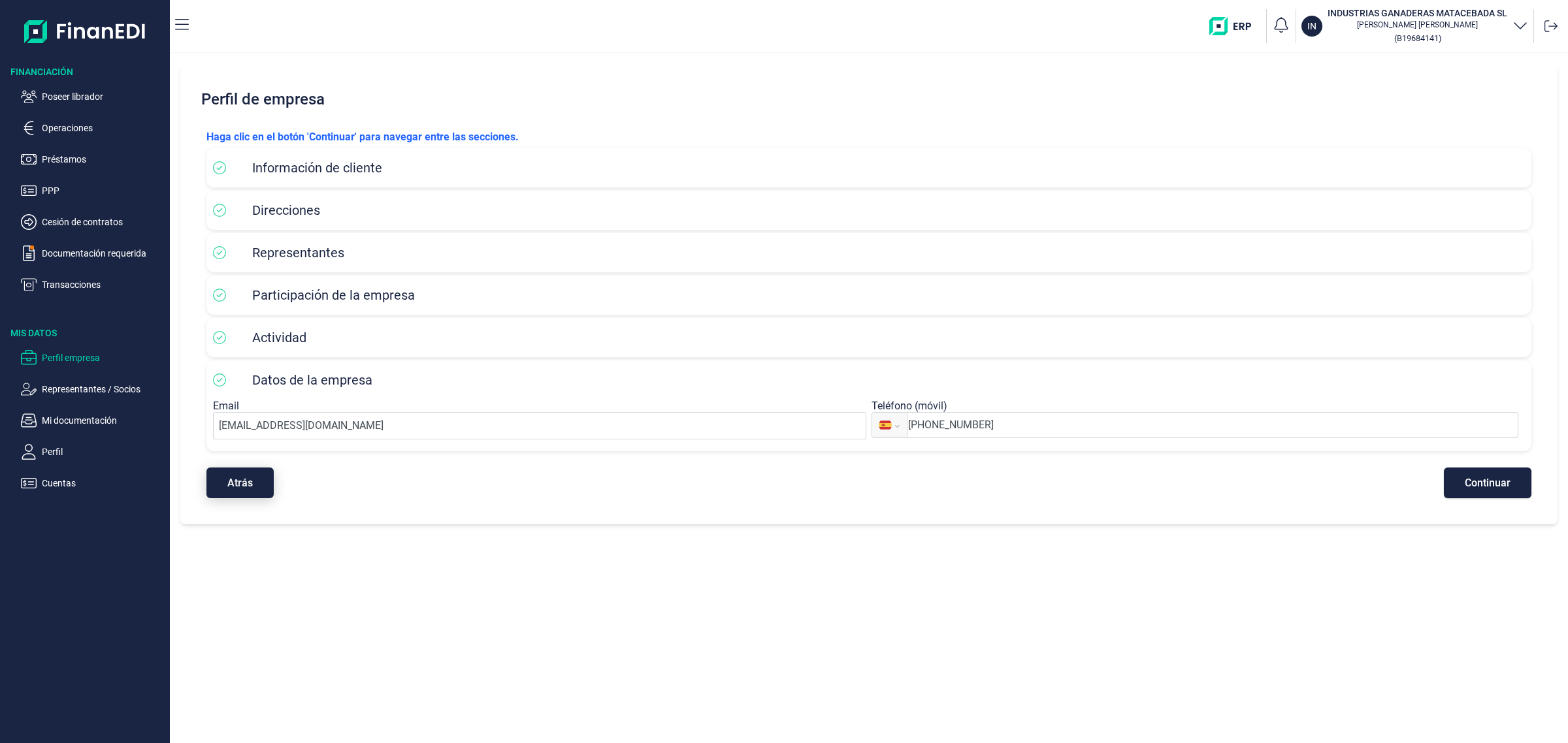
click at [254, 492] on button "Atrás" at bounding box center [240, 482] width 67 height 31
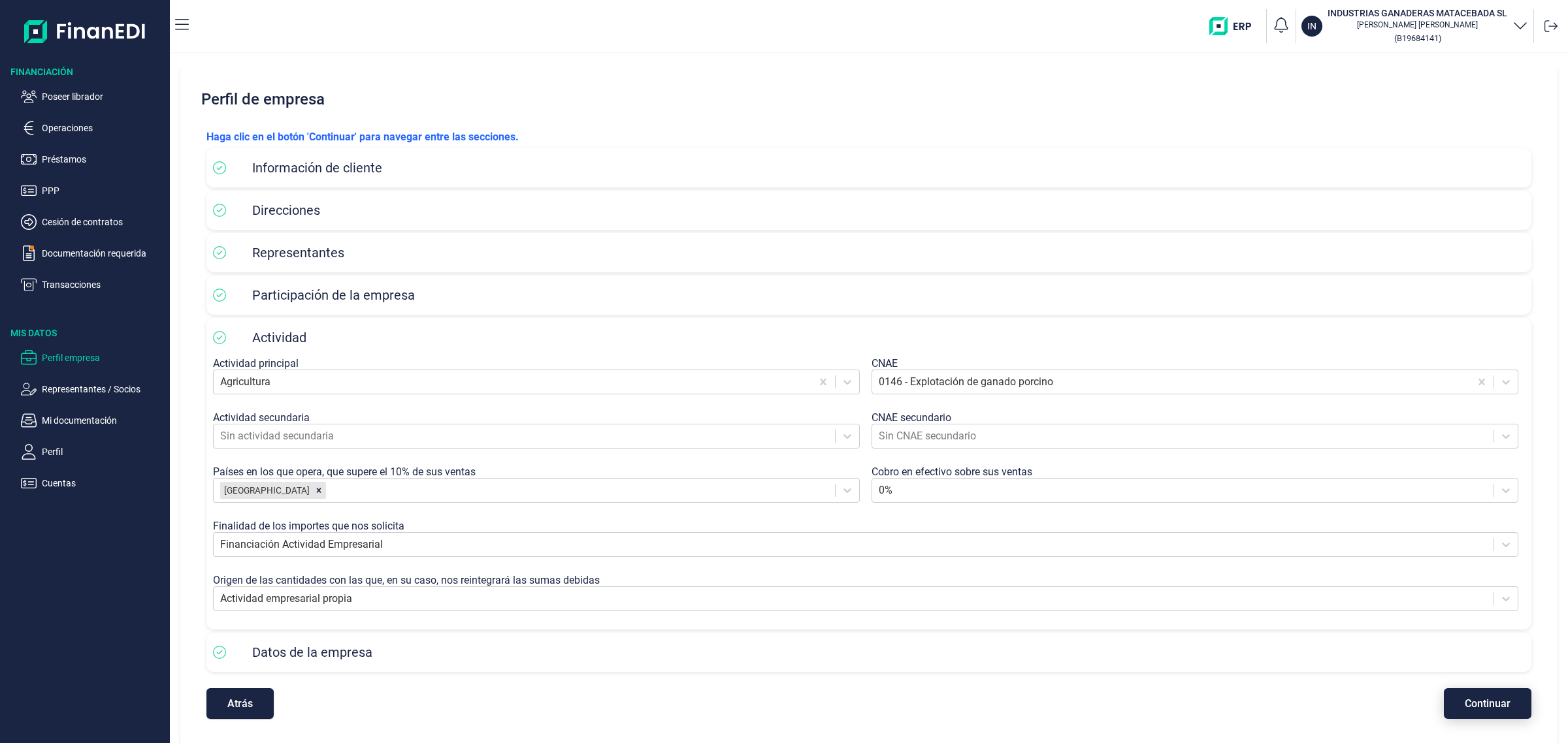
click at [1490, 719] on button "Continuar" at bounding box center [1488, 703] width 88 height 31
select select "ES"
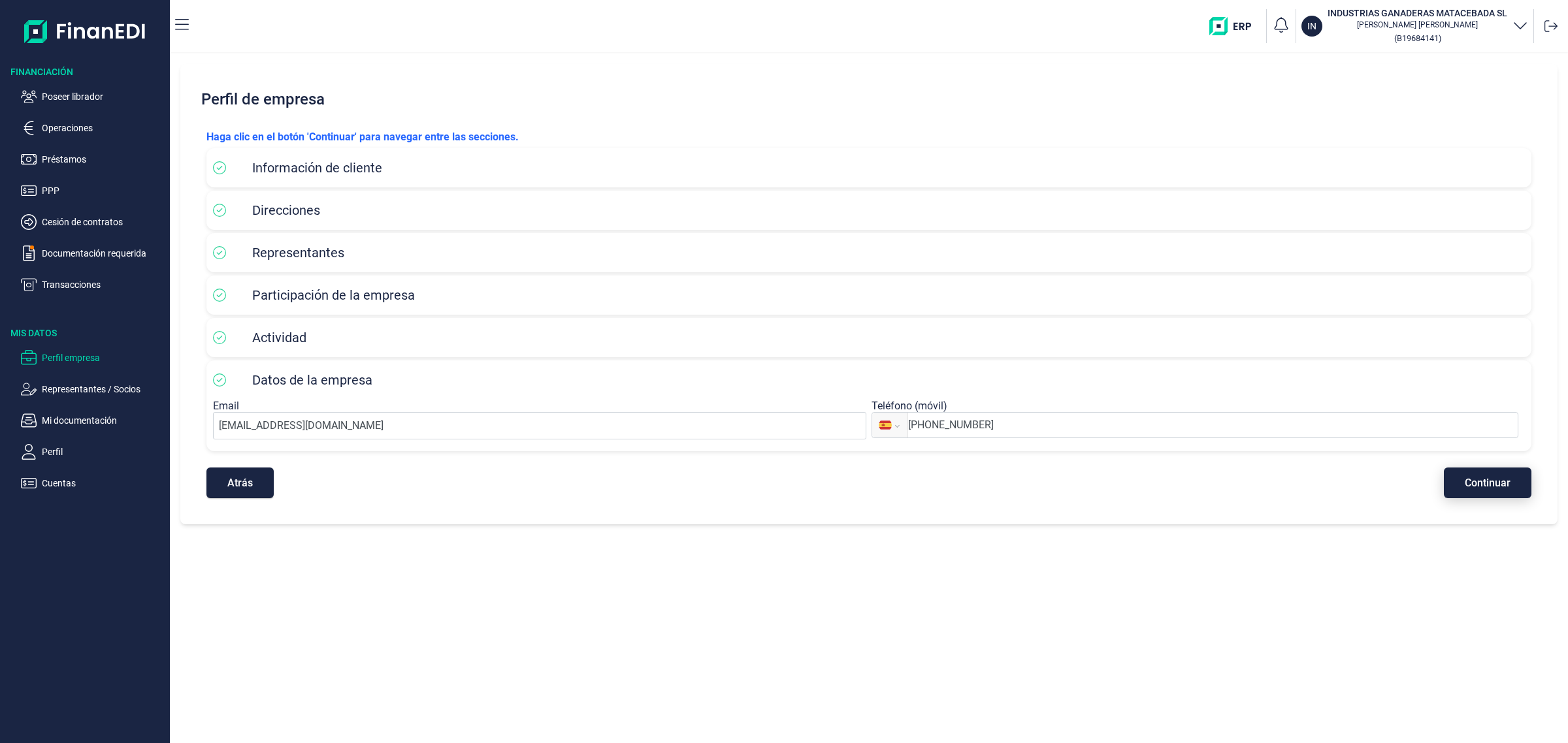
click at [1492, 483] on span "Continuar" at bounding box center [1488, 482] width 46 height 10
select select "ES"
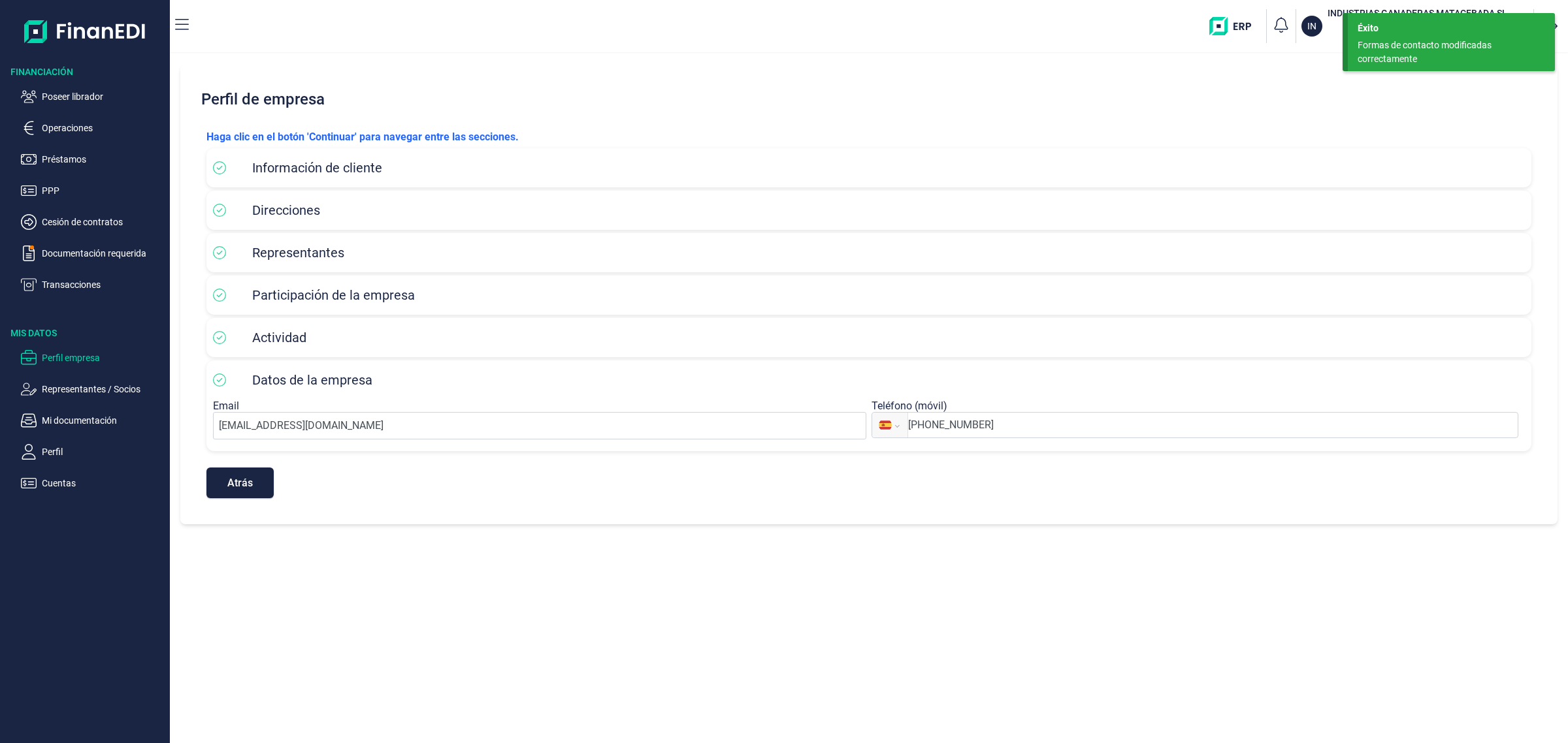
click at [1478, 37] on div "Éxito Formas de contacto modificadas correctamente" at bounding box center [1451, 42] width 207 height 58
